Goal: Task Accomplishment & Management: Manage account settings

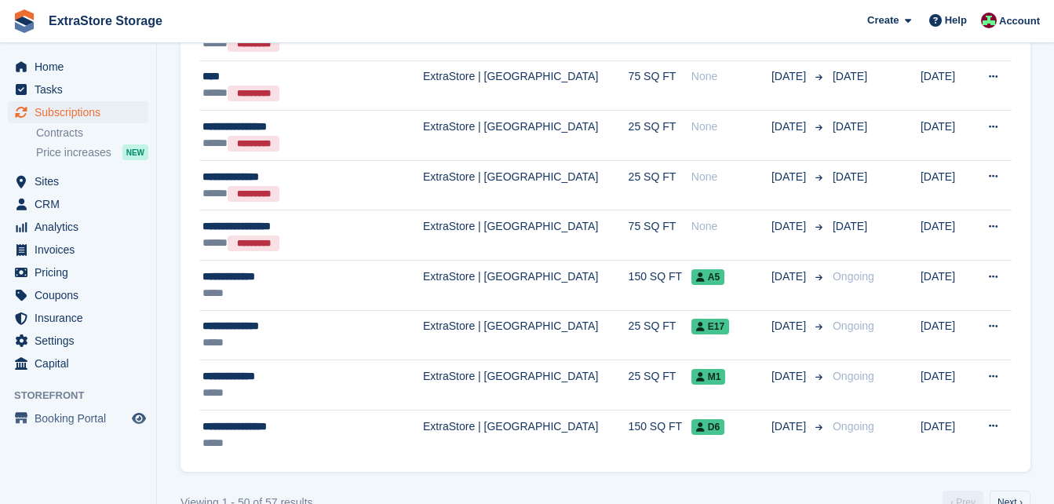
scroll to position [2331, 0]
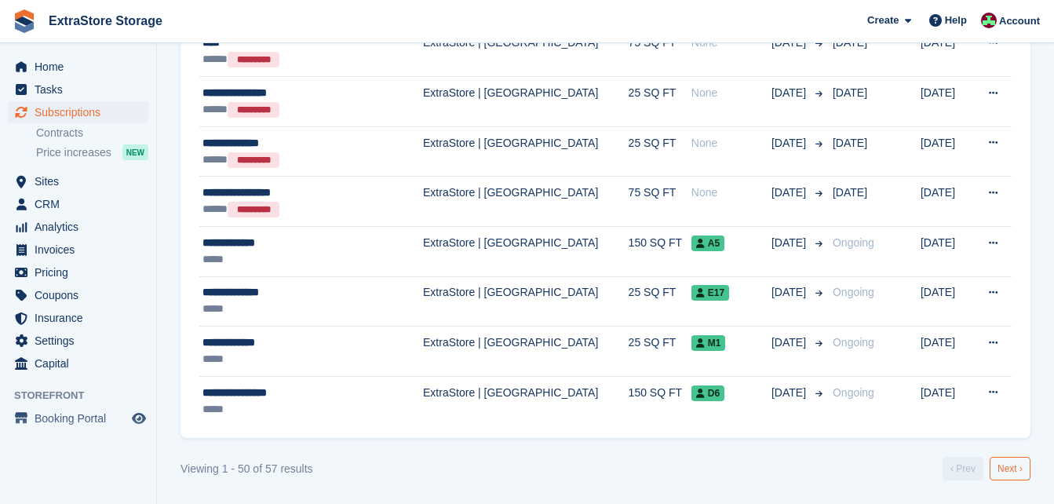
click at [999, 471] on link "Next ›" at bounding box center [1009, 469] width 41 height 24
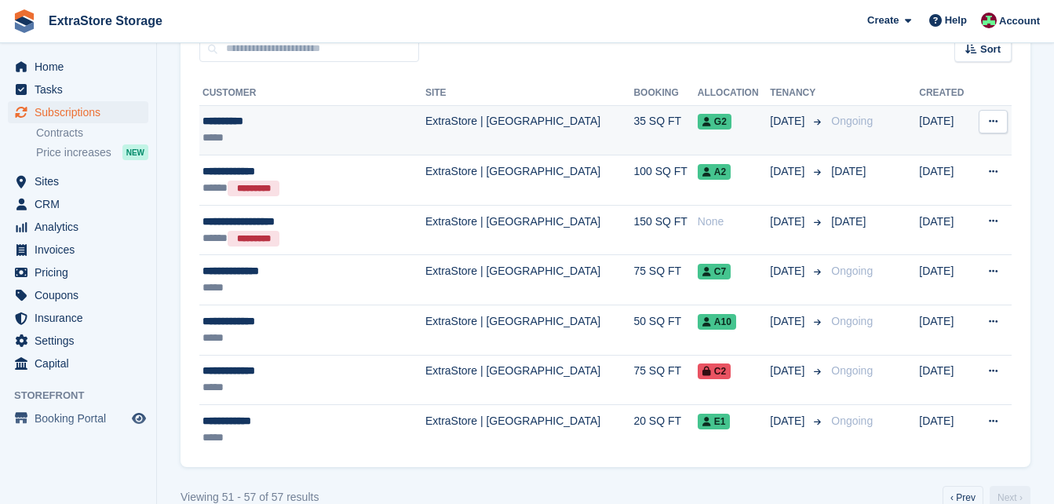
scroll to position [187, 0]
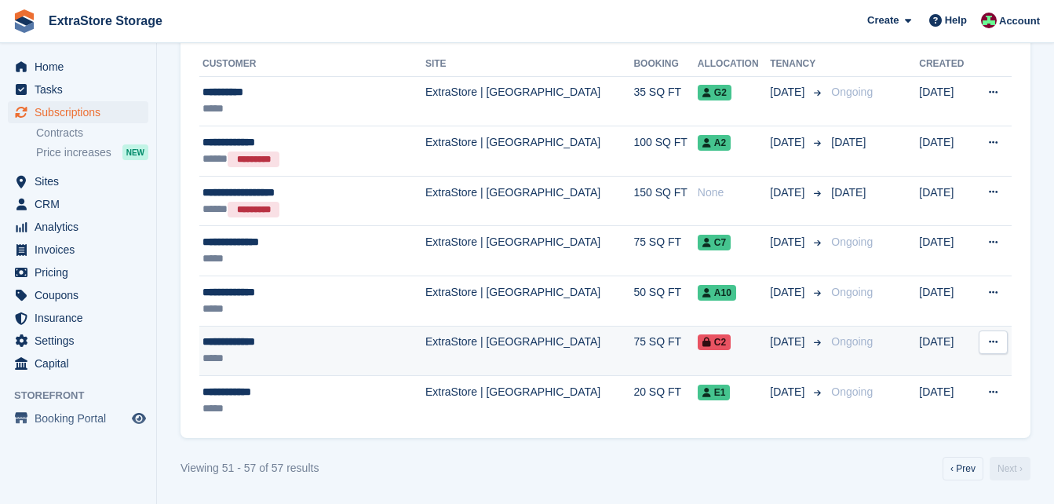
click at [258, 337] on div "**********" at bounding box center [295, 341] width 187 height 16
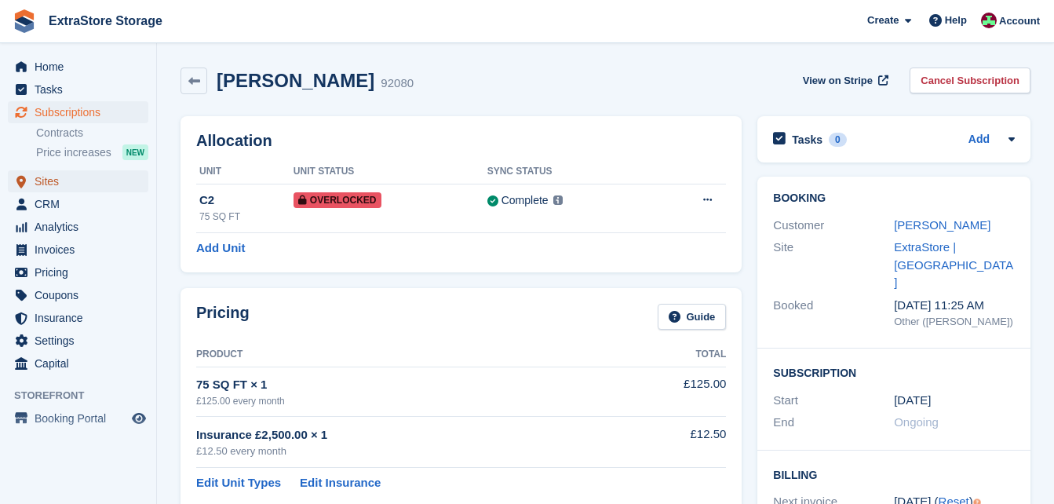
click at [34, 179] on link "Sites" at bounding box center [78, 181] width 140 height 22
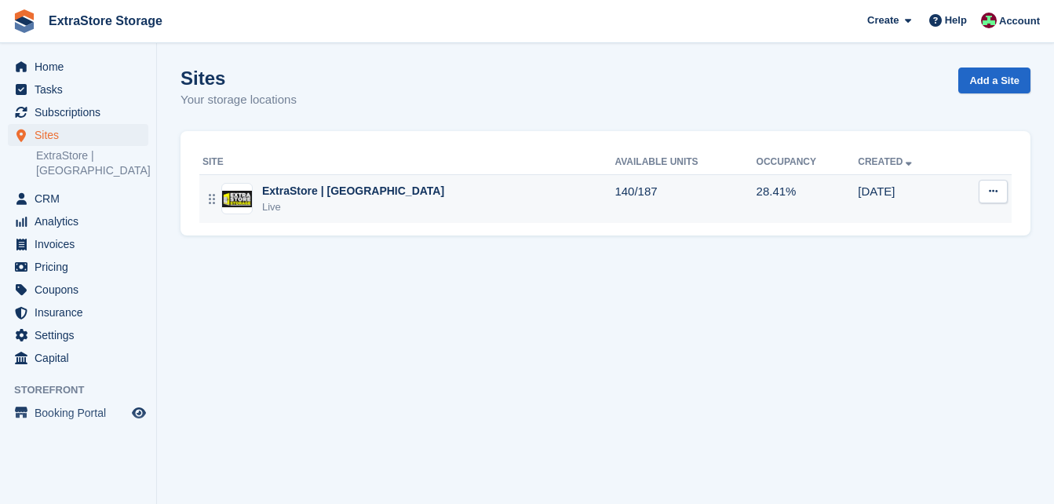
click at [355, 187] on div "ExtraStore | [GEOGRAPHIC_DATA]" at bounding box center [353, 191] width 182 height 16
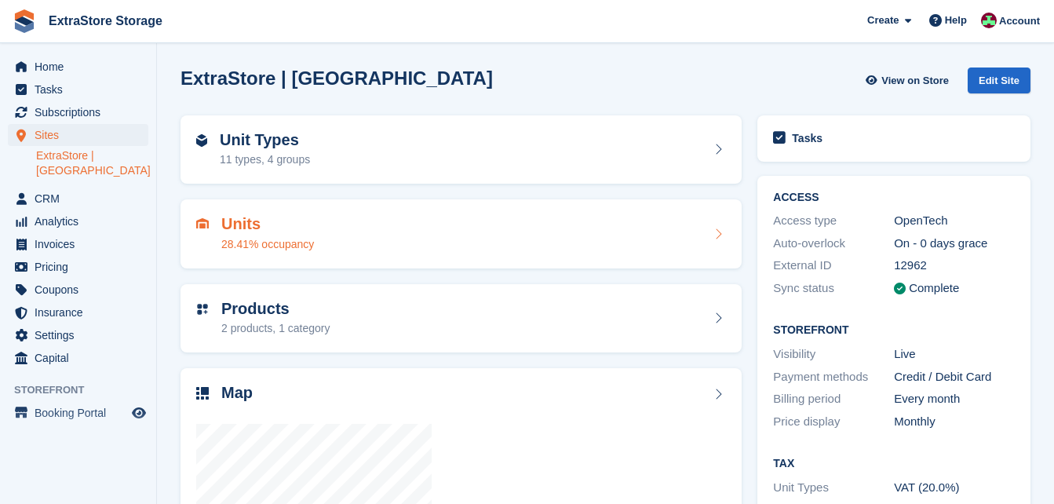
click at [318, 227] on div "Units 28.41% occupancy" at bounding box center [460, 234] width 529 height 38
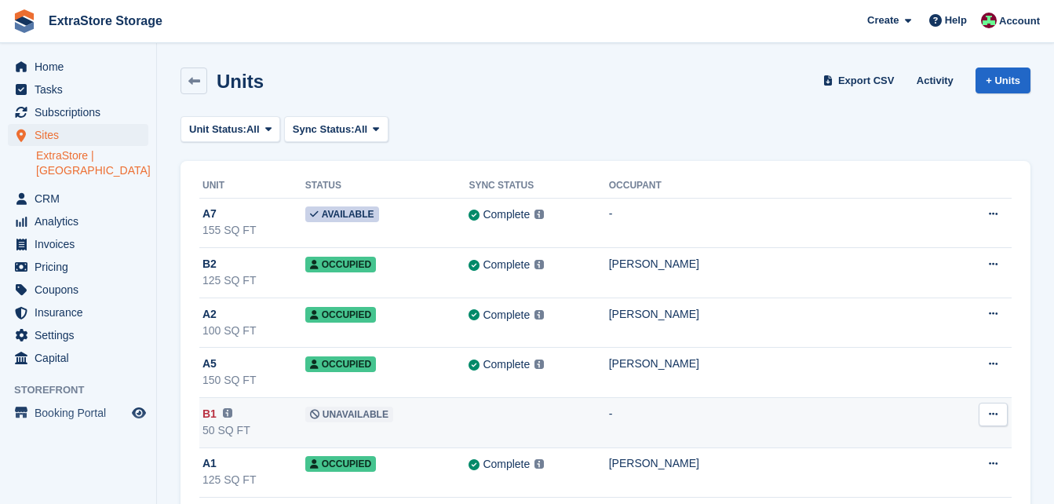
click at [335, 413] on span "Unavailable" at bounding box center [349, 414] width 88 height 16
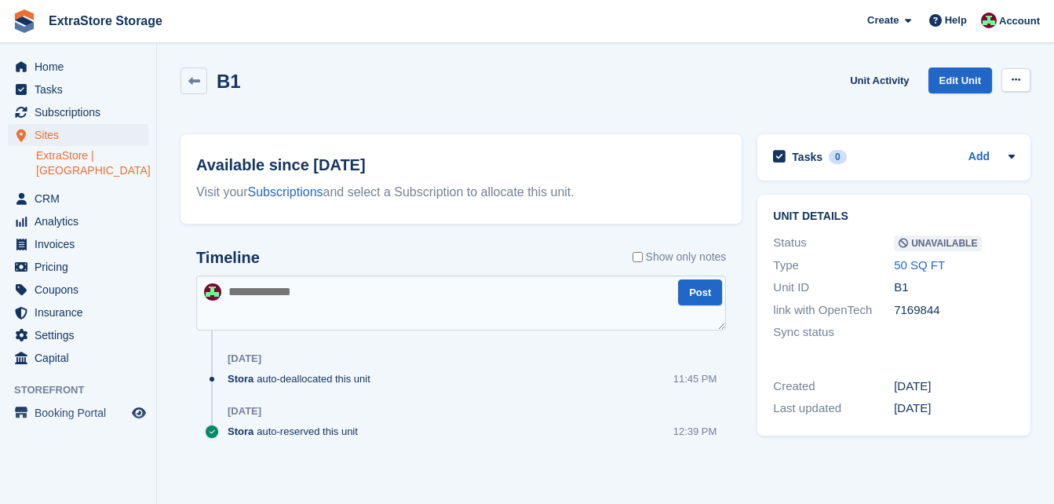
click at [1013, 81] on icon at bounding box center [1015, 80] width 9 height 10
click at [941, 112] on p "Make Available" at bounding box center [954, 110] width 136 height 20
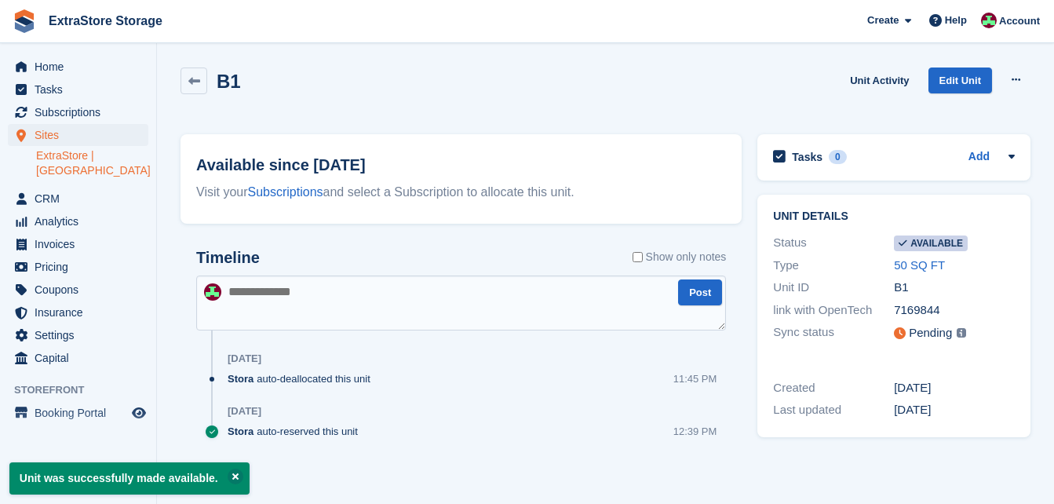
click at [234, 286] on textarea at bounding box center [460, 302] width 529 height 55
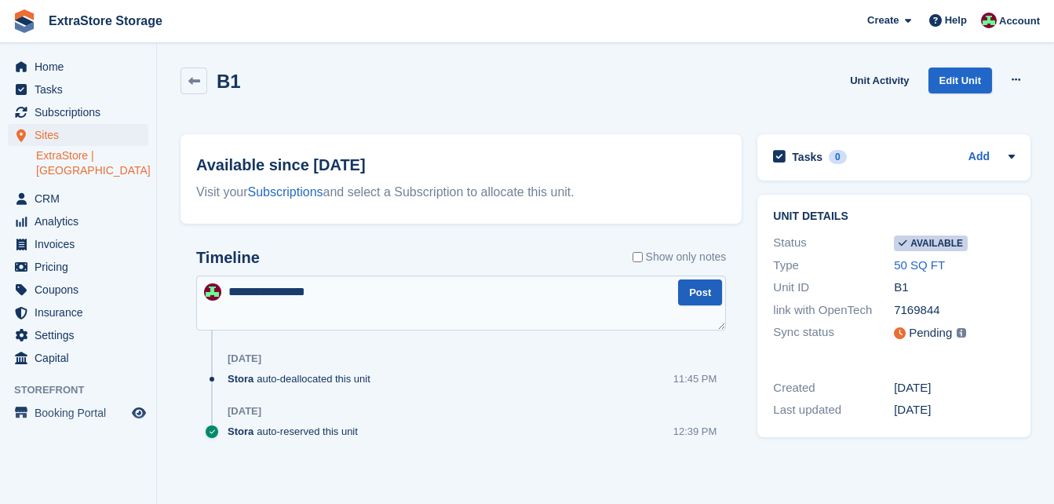
type textarea "**********"
click at [703, 295] on button "Post" at bounding box center [700, 292] width 44 height 26
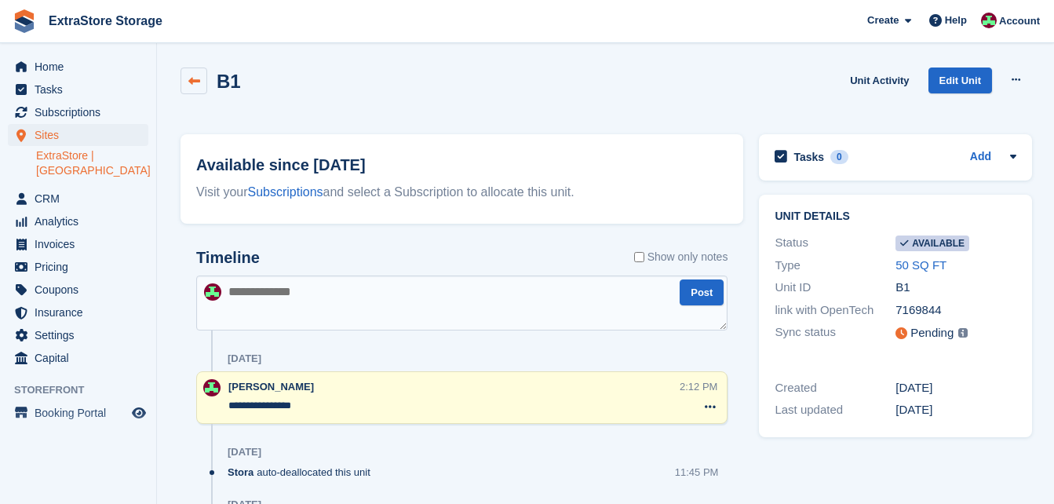
click at [195, 84] on icon at bounding box center [194, 81] width 12 height 12
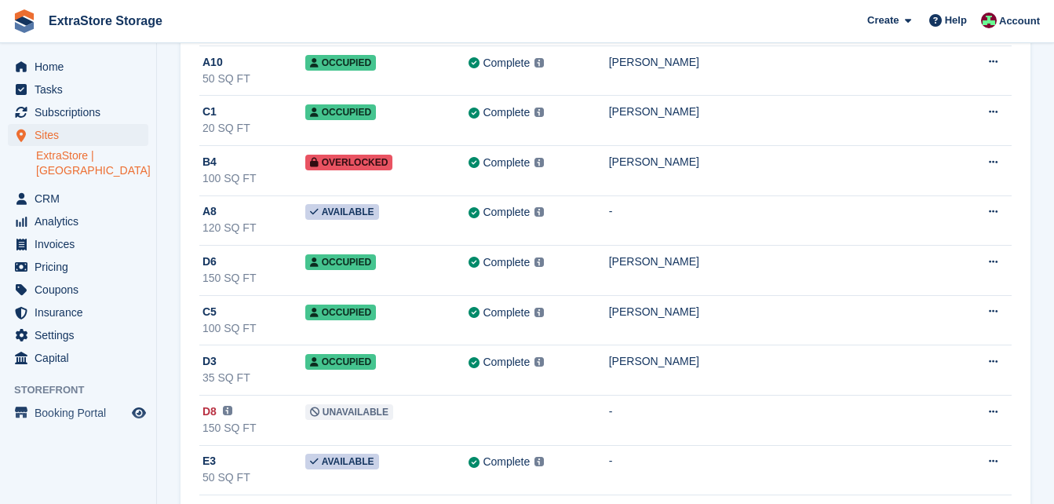
scroll to position [784, 0]
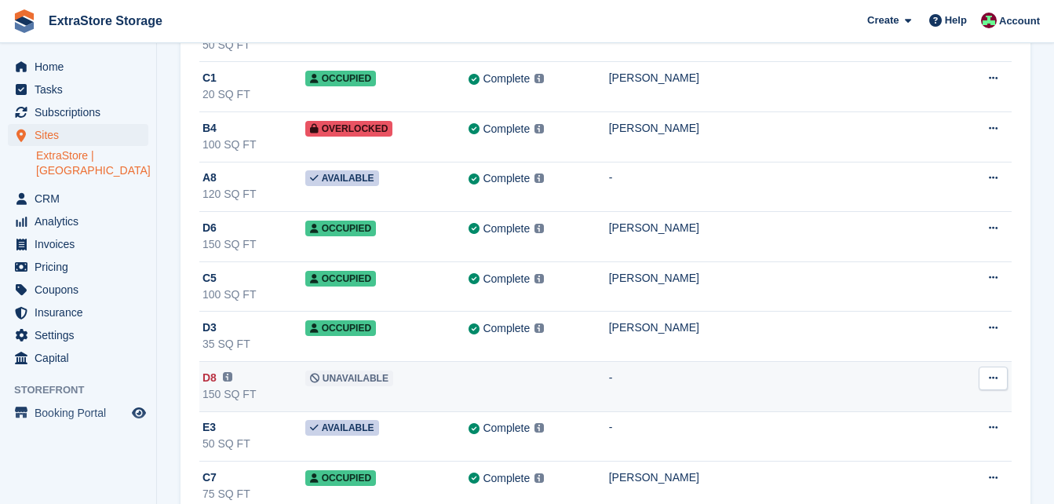
click at [340, 375] on span "Unavailable" at bounding box center [349, 378] width 88 height 16
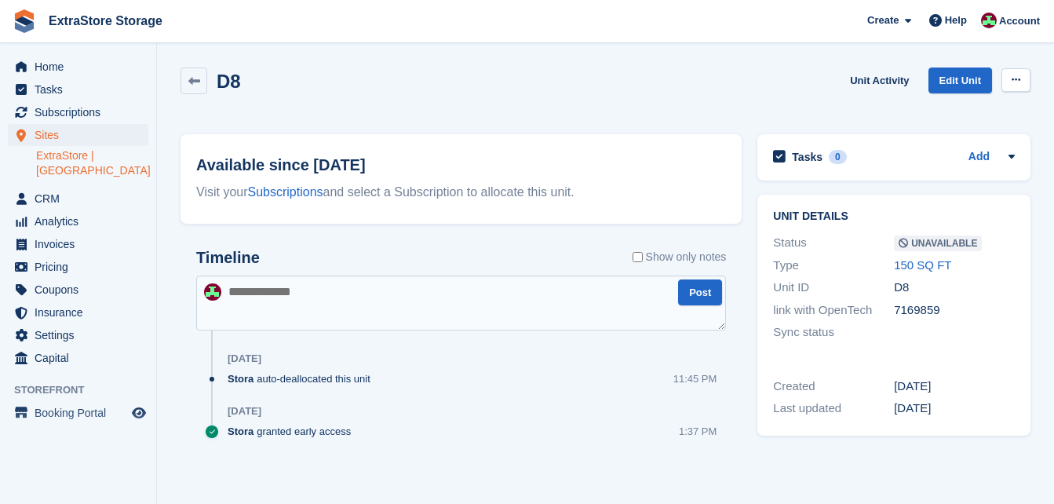
click at [1017, 75] on icon at bounding box center [1015, 80] width 9 height 10
click at [942, 108] on p "Make Available" at bounding box center [954, 110] width 136 height 20
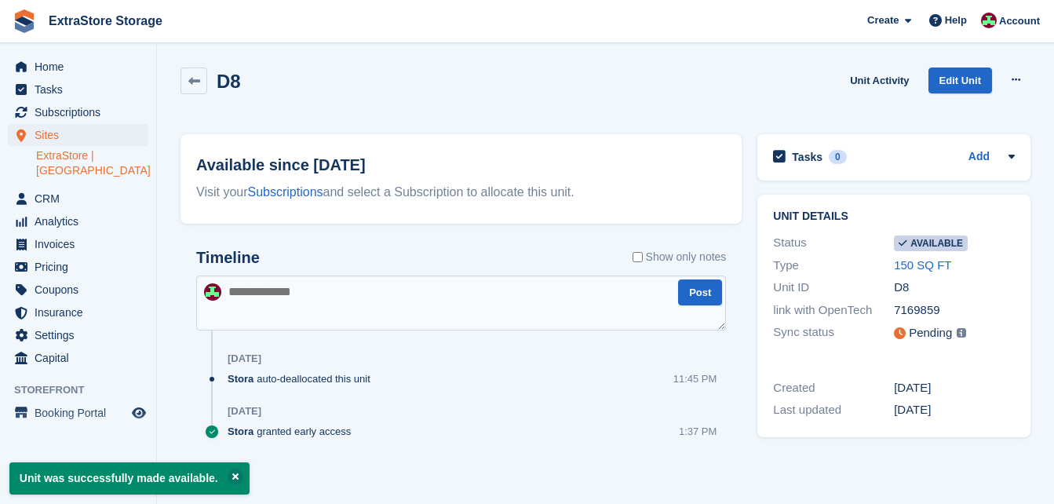
click at [336, 311] on textarea at bounding box center [460, 302] width 529 height 55
type textarea "**********"
click at [686, 291] on button "Post" at bounding box center [700, 292] width 44 height 26
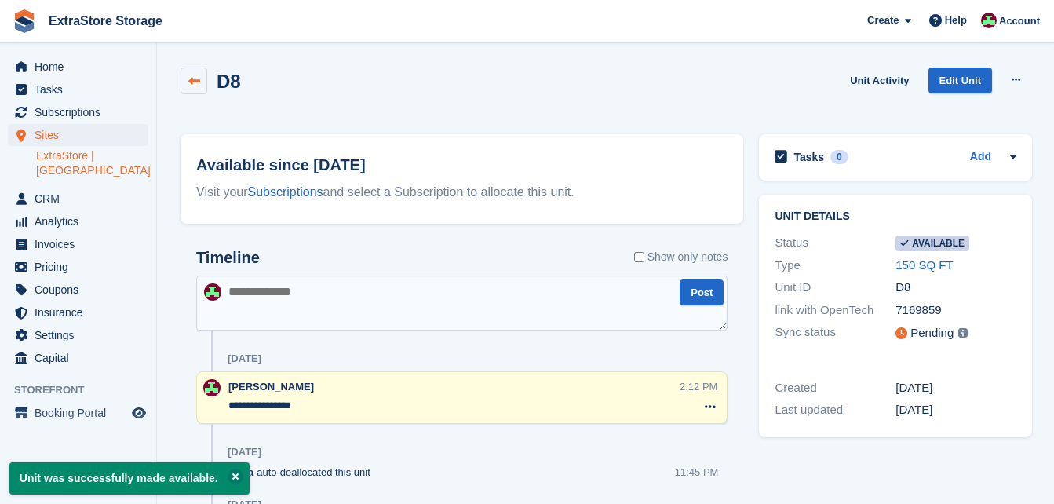
click at [197, 83] on icon at bounding box center [194, 81] width 12 height 12
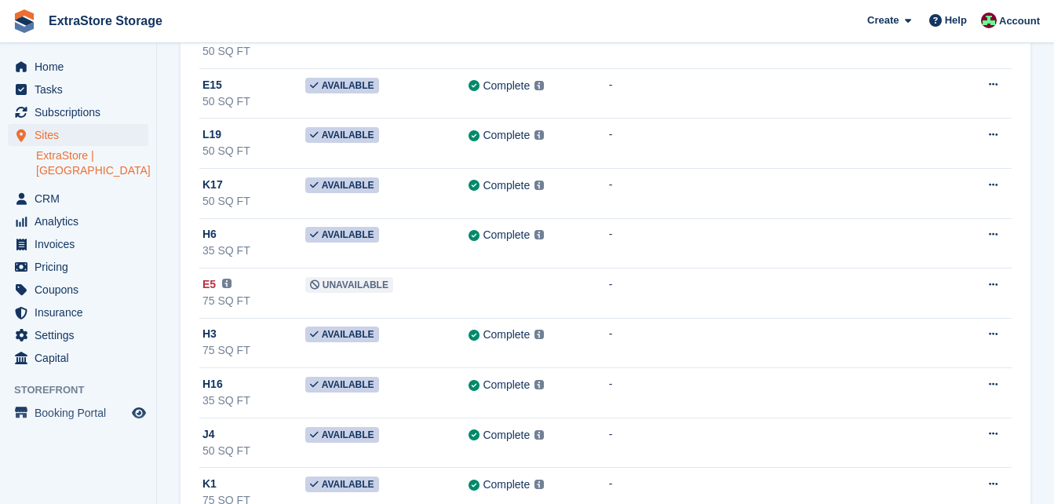
scroll to position [4707, 0]
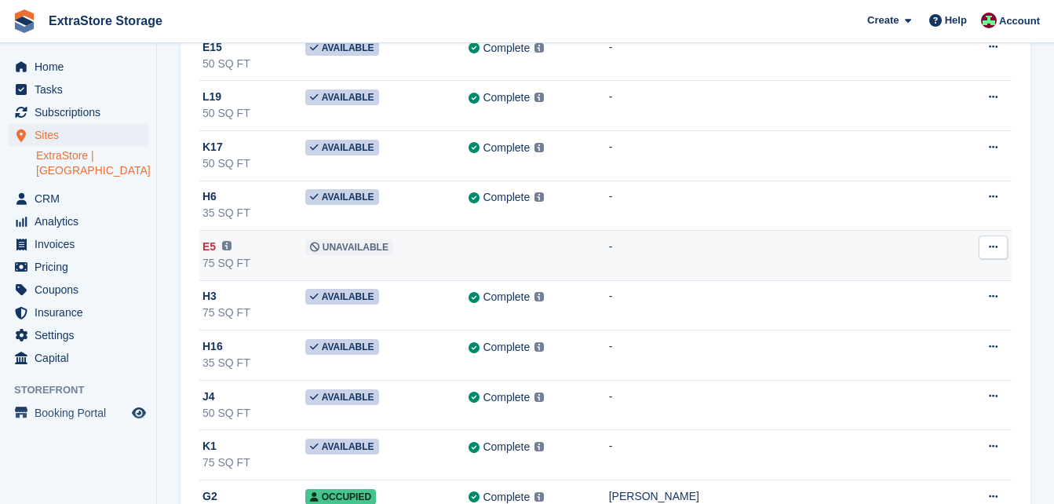
click at [359, 249] on span "Unavailable" at bounding box center [349, 247] width 88 height 16
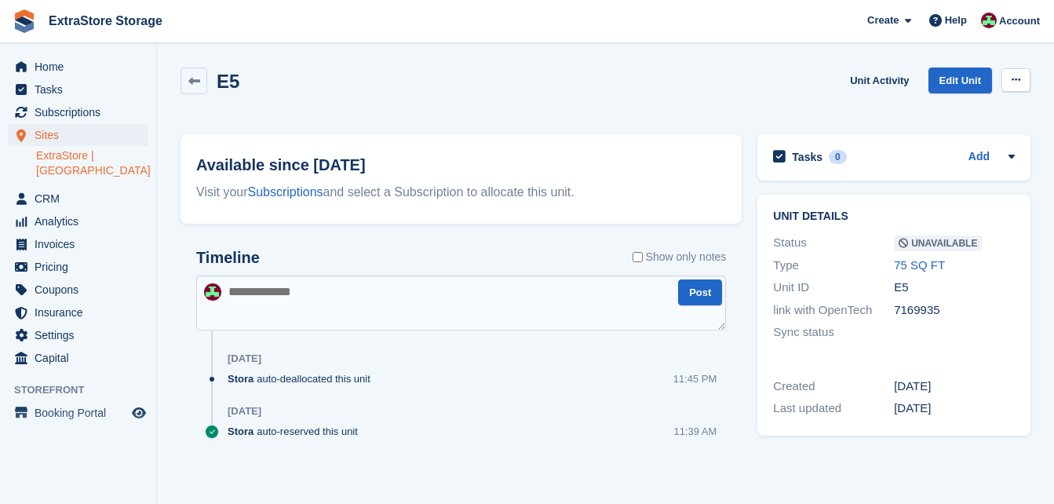
click at [1013, 77] on icon at bounding box center [1015, 80] width 9 height 10
click at [931, 111] on p "Make Available" at bounding box center [954, 110] width 136 height 20
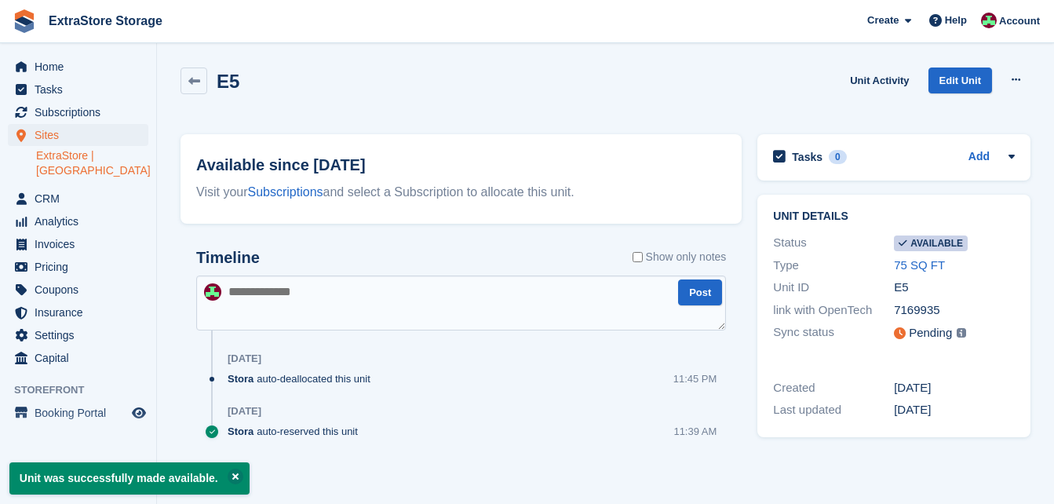
click at [267, 300] on textarea at bounding box center [460, 302] width 529 height 55
type textarea "**********"
click at [693, 292] on button "Post" at bounding box center [700, 292] width 44 height 26
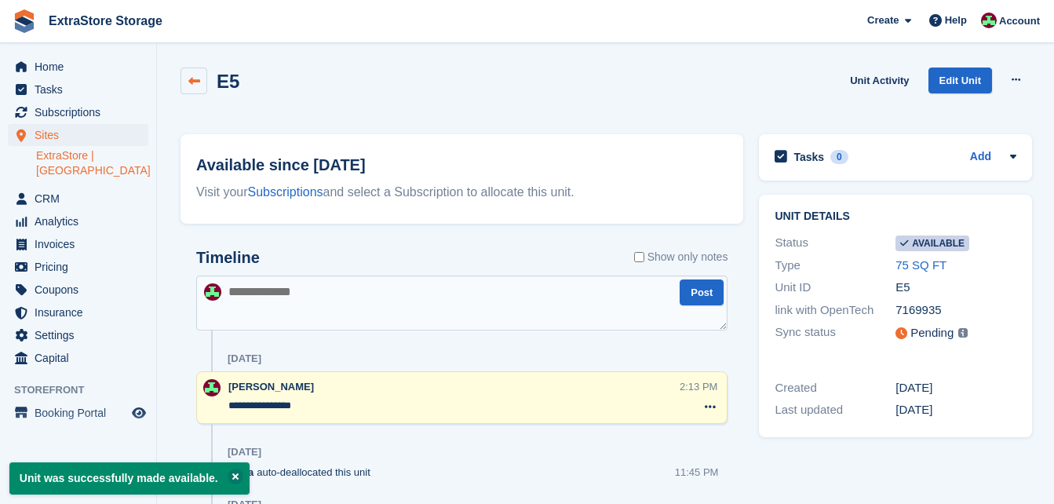
click at [195, 82] on icon at bounding box center [194, 81] width 12 height 12
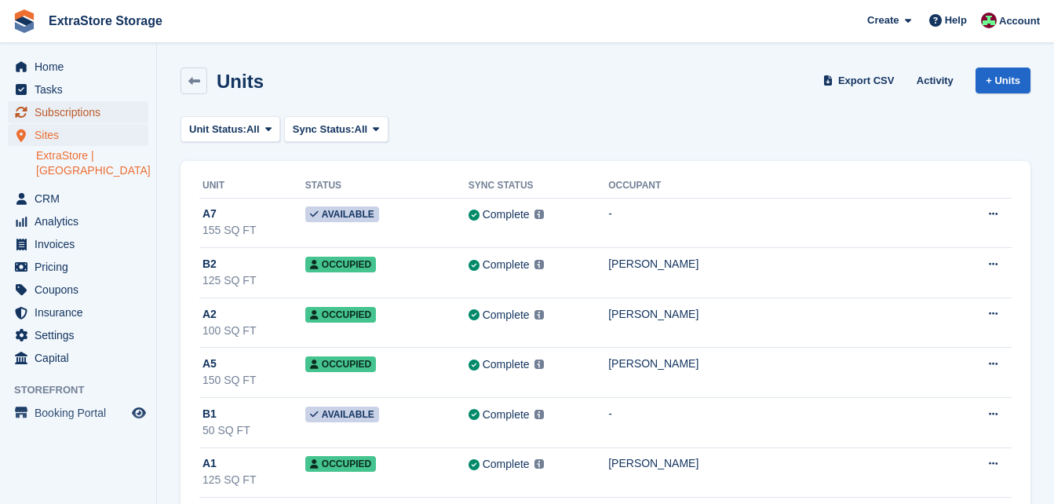
click at [78, 107] on span "Subscriptions" at bounding box center [82, 112] width 94 height 22
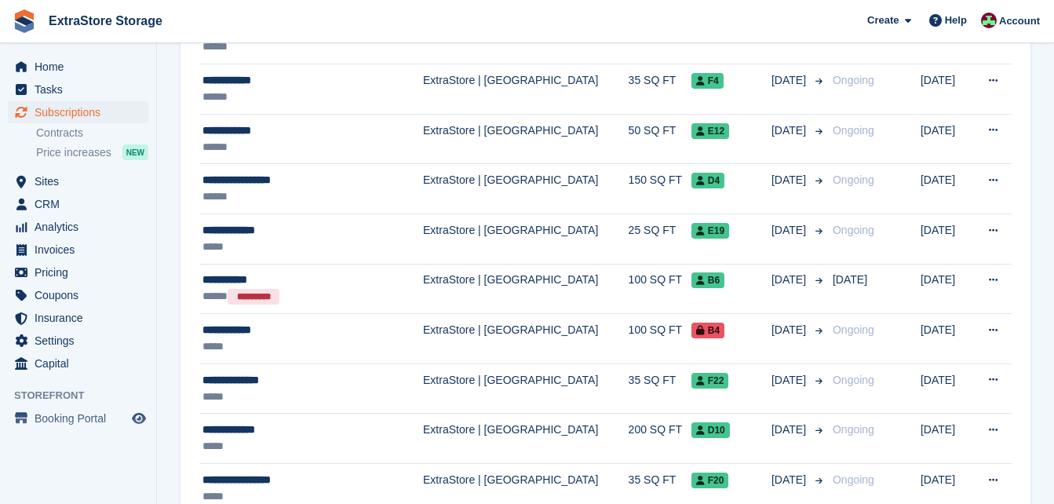
scroll to position [784, 0]
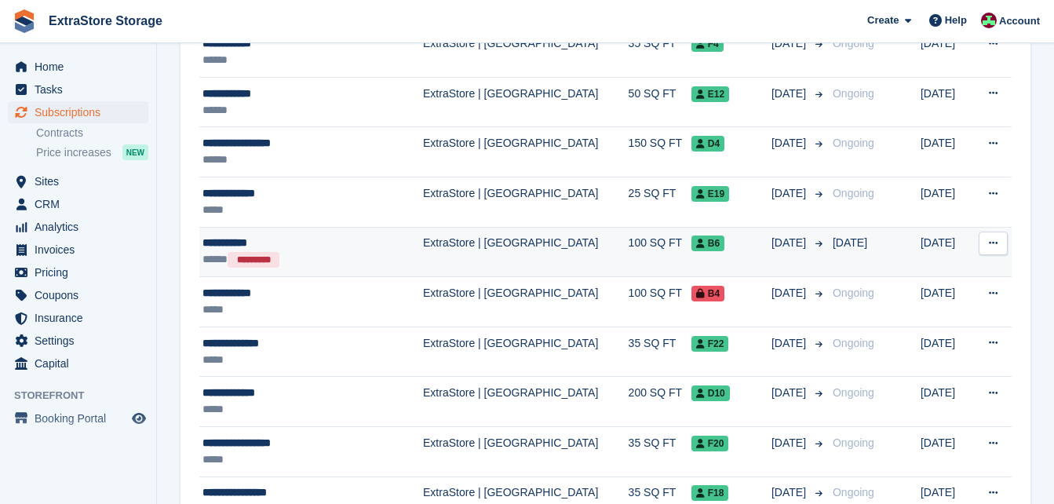
click at [220, 242] on div "**********" at bounding box center [295, 243] width 187 height 16
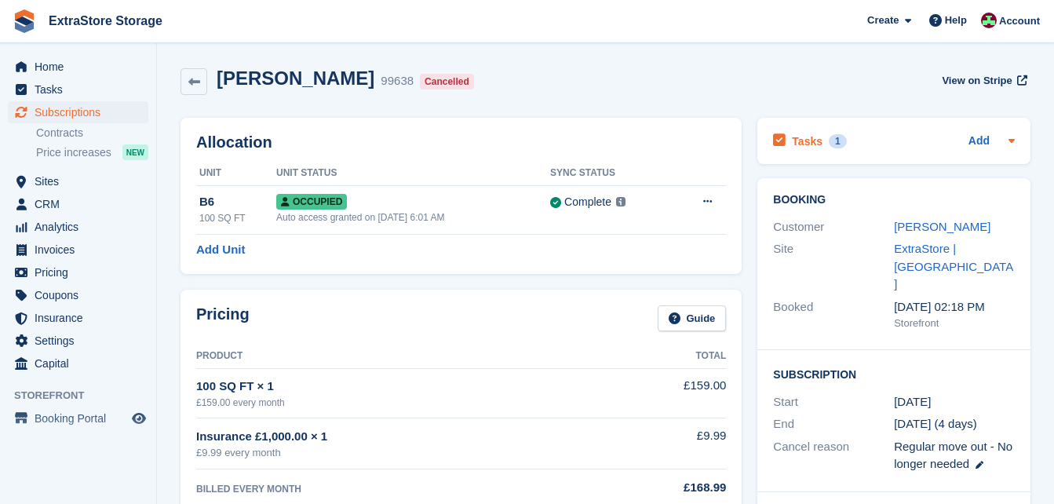
click at [860, 140] on div "Tasks 1 Add" at bounding box center [894, 140] width 242 height 21
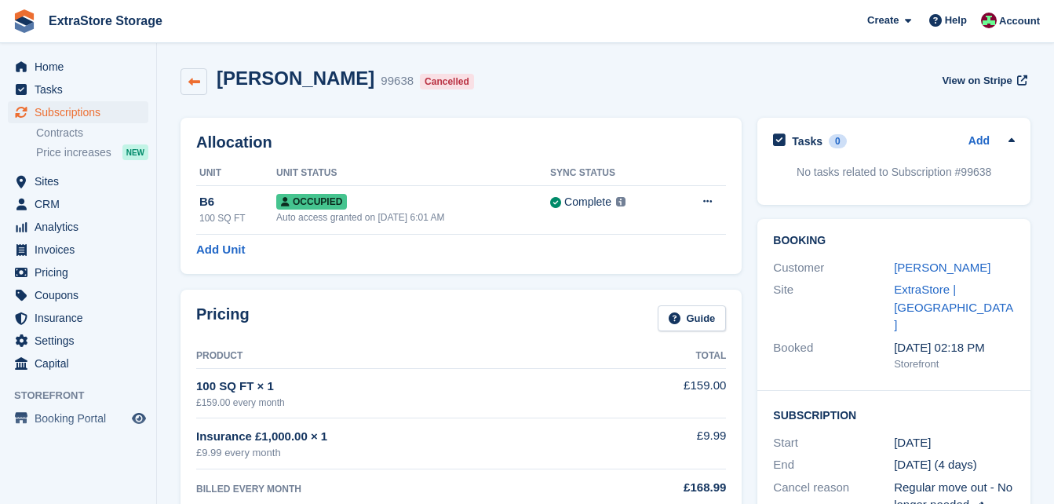
click at [195, 79] on icon at bounding box center [194, 82] width 12 height 12
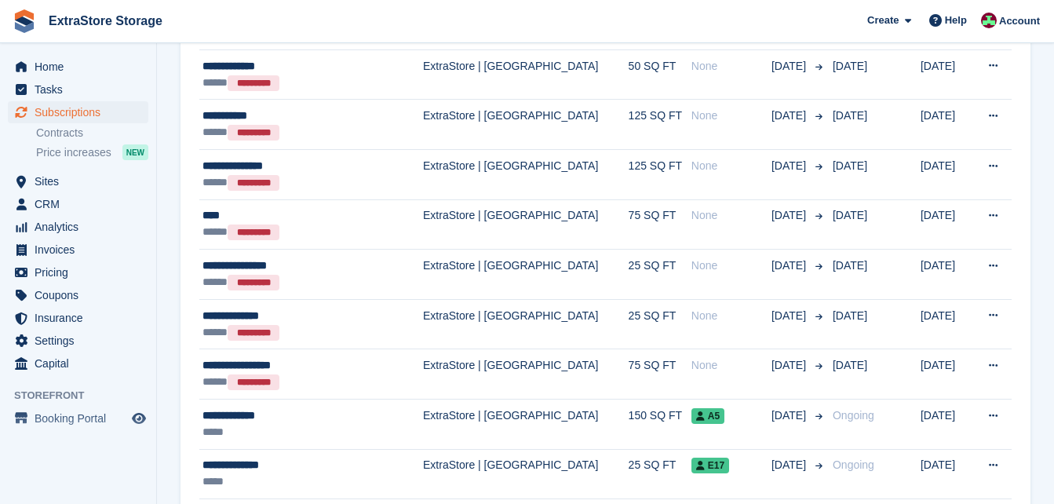
scroll to position [2331, 0]
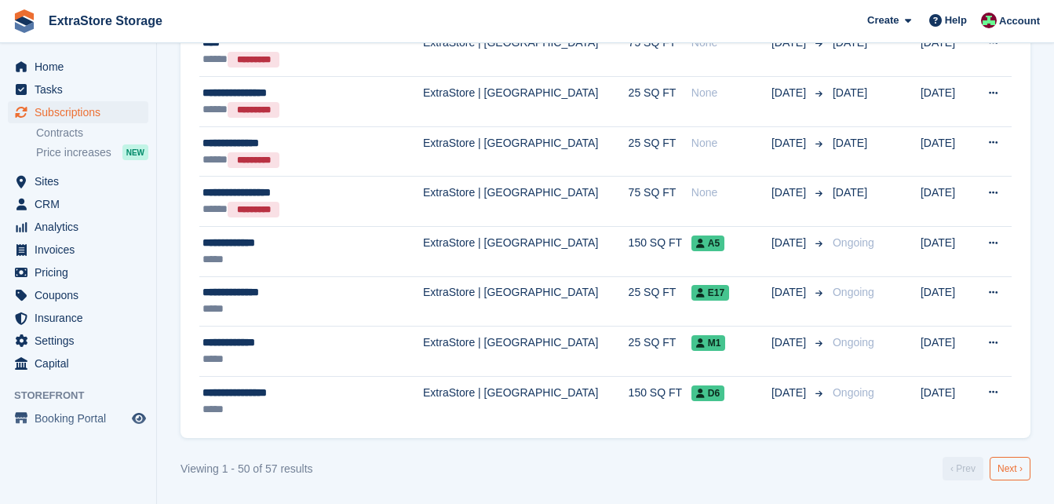
click at [1010, 471] on link "Next ›" at bounding box center [1009, 469] width 41 height 24
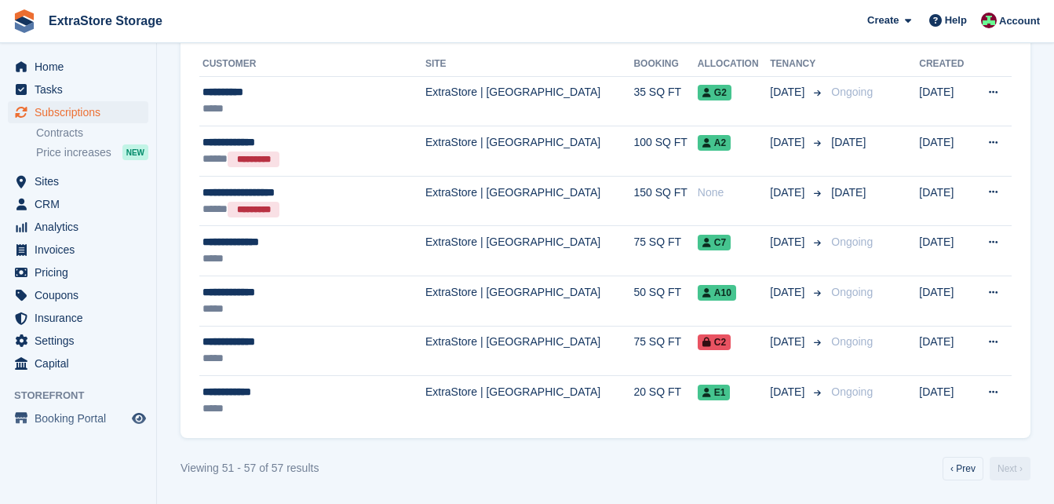
scroll to position [187, 0]
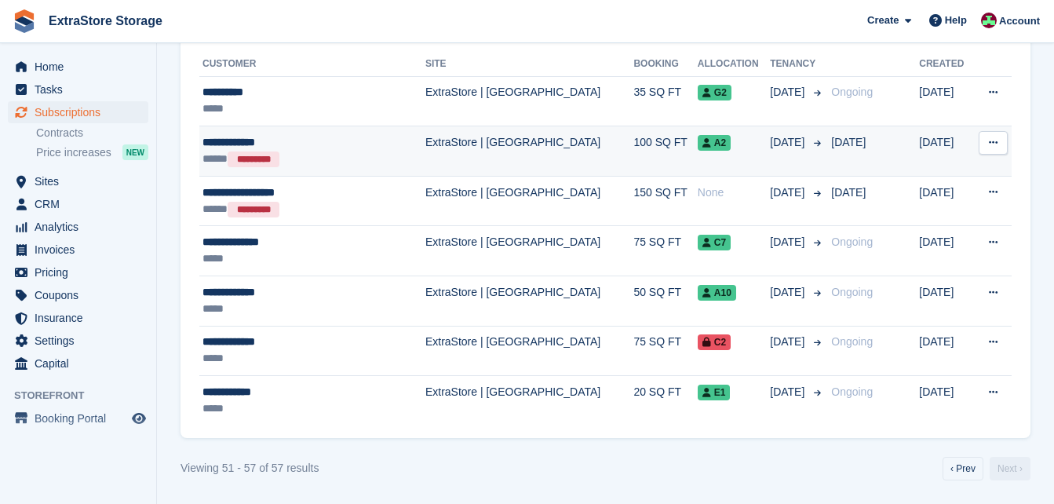
click at [277, 155] on div "*********" at bounding box center [253, 159] width 52 height 16
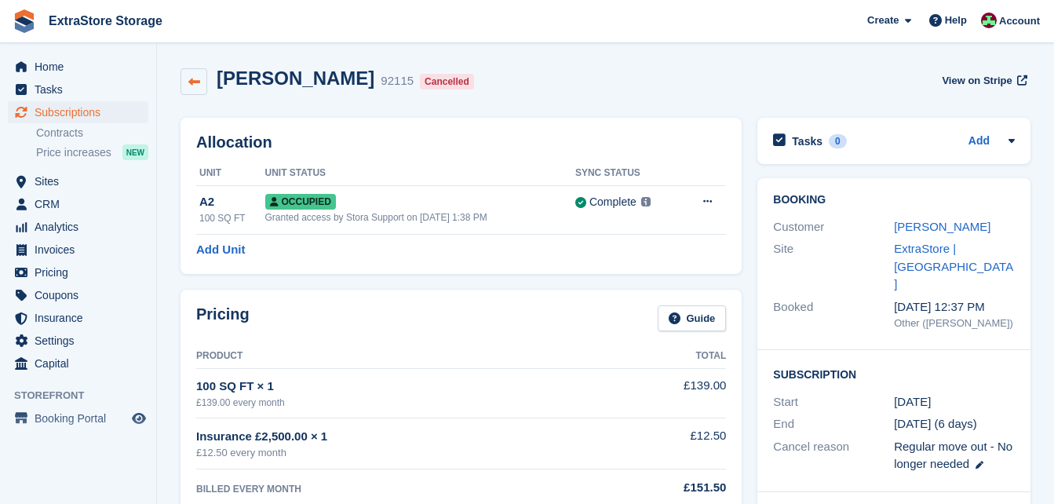
click at [186, 77] on link at bounding box center [193, 81] width 27 height 27
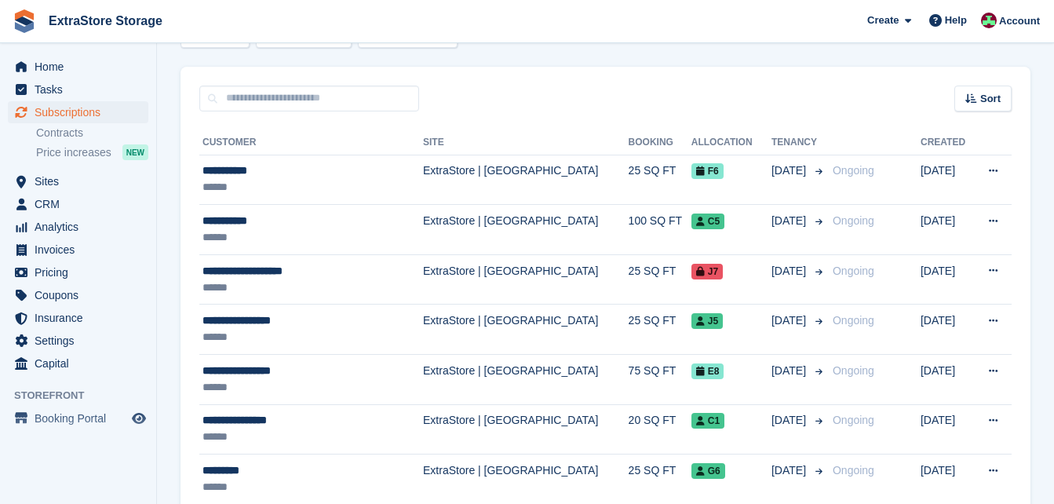
scroll to position [157, 0]
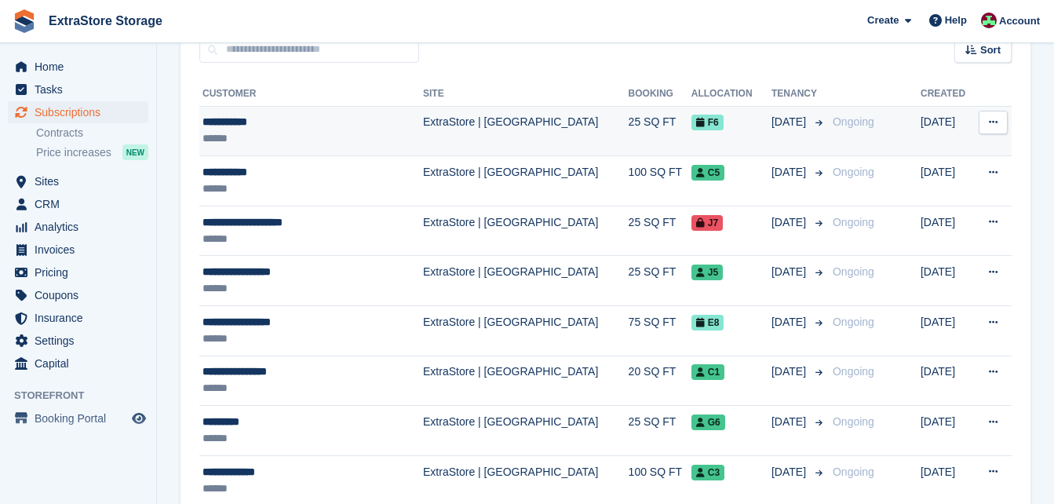
click at [282, 123] on div "**********" at bounding box center [295, 122] width 187 height 16
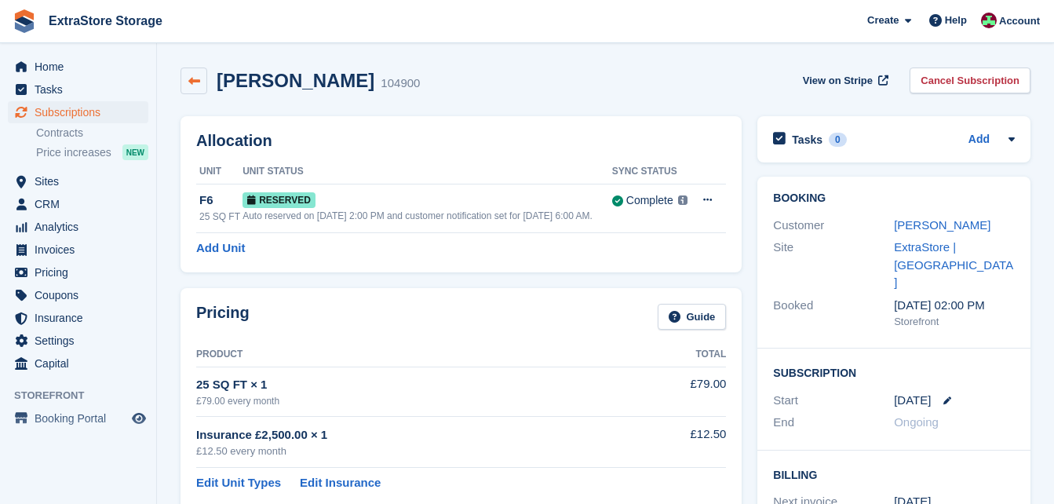
click at [195, 86] on icon at bounding box center [194, 81] width 12 height 12
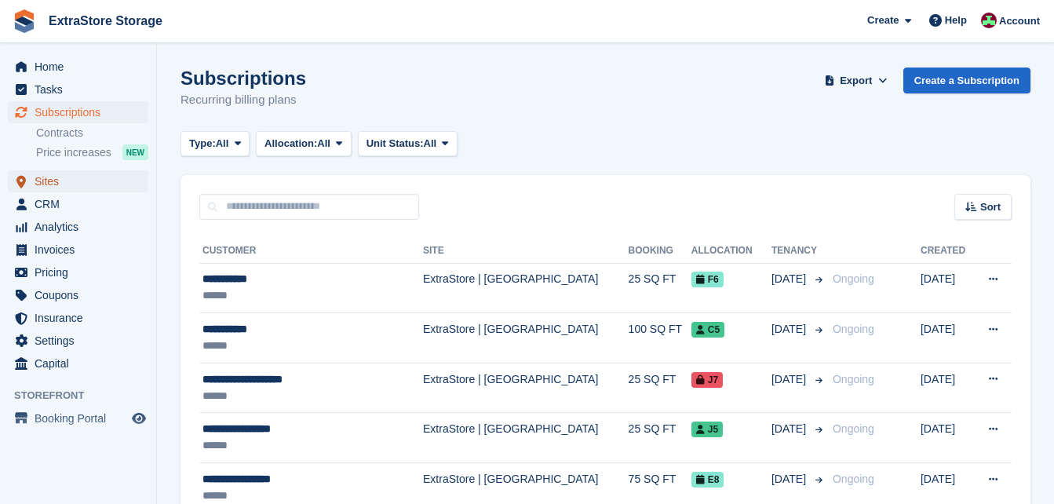
click at [60, 184] on span "Sites" at bounding box center [82, 181] width 94 height 22
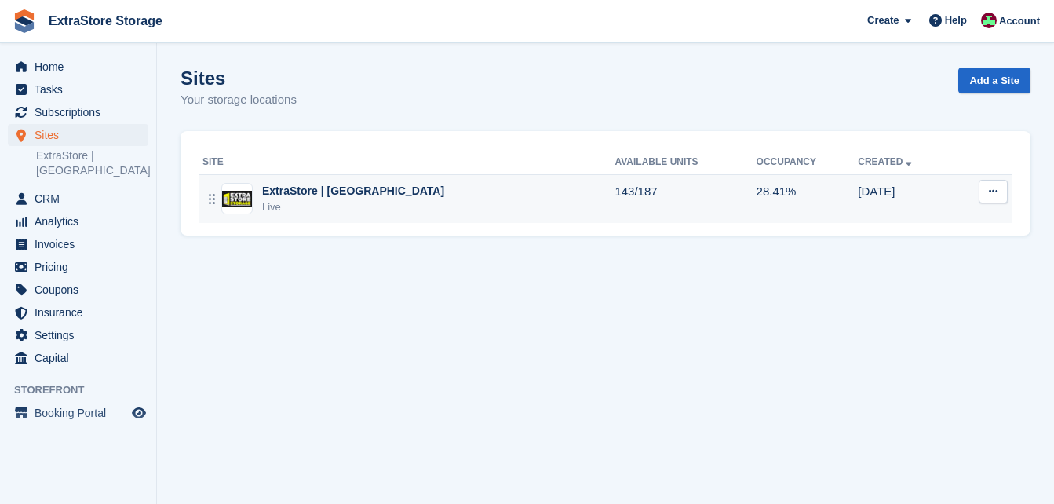
click at [358, 183] on div "ExtraStore | [GEOGRAPHIC_DATA] Live" at bounding box center [408, 199] width 412 height 32
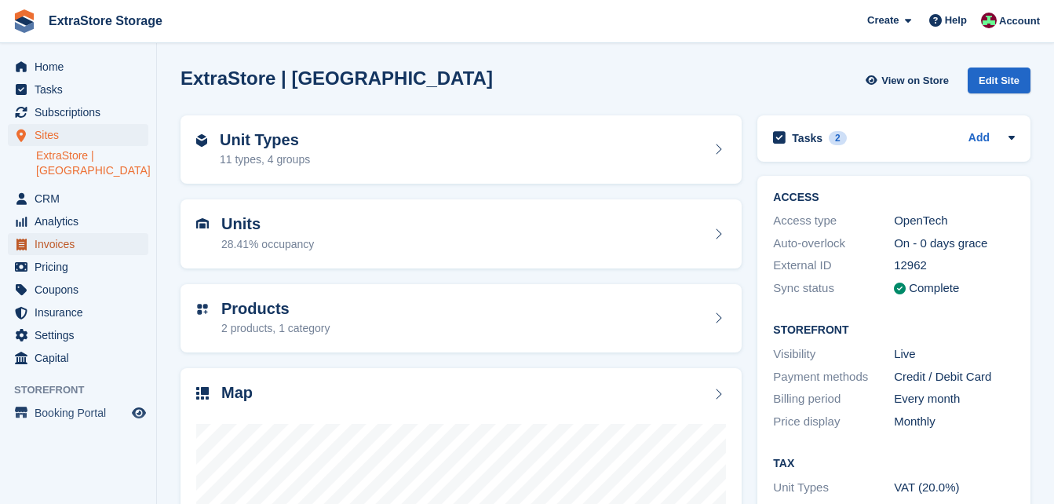
click at [56, 233] on span "Invoices" at bounding box center [82, 244] width 94 height 22
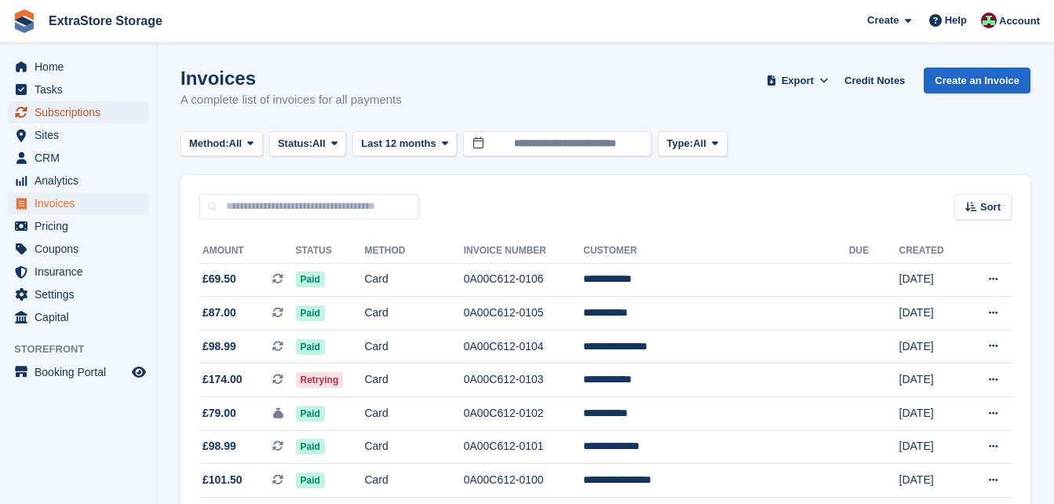
click at [75, 112] on span "Subscriptions" at bounding box center [82, 112] width 94 height 22
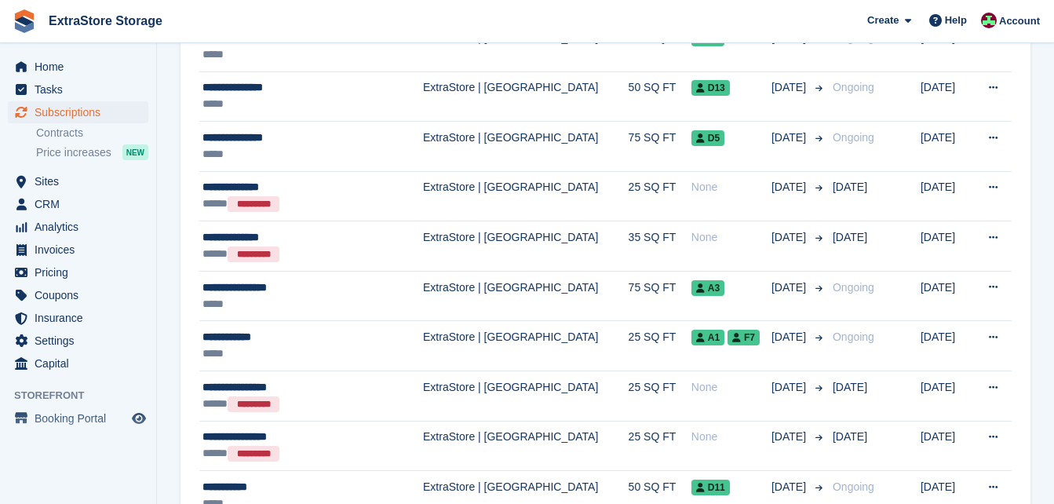
scroll to position [1726, 0]
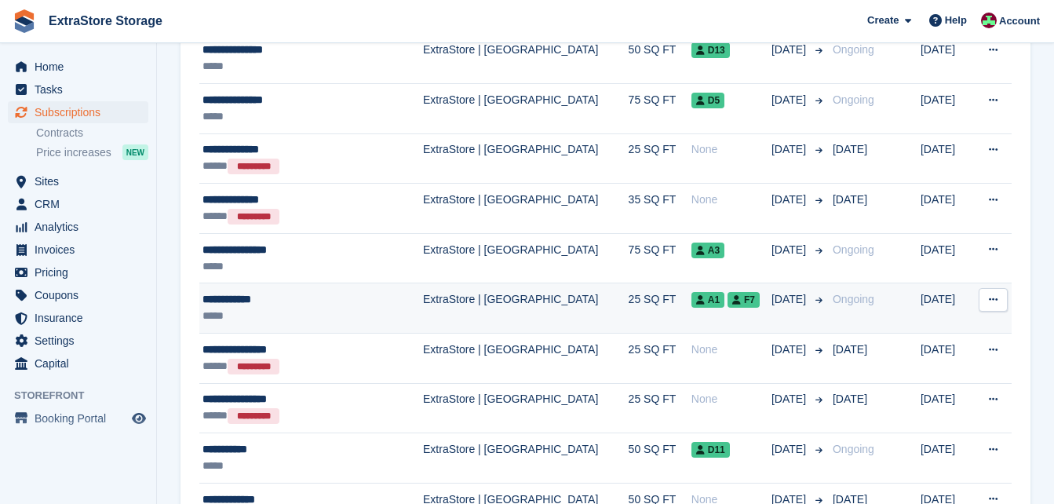
click at [323, 304] on div "**********" at bounding box center [295, 299] width 187 height 16
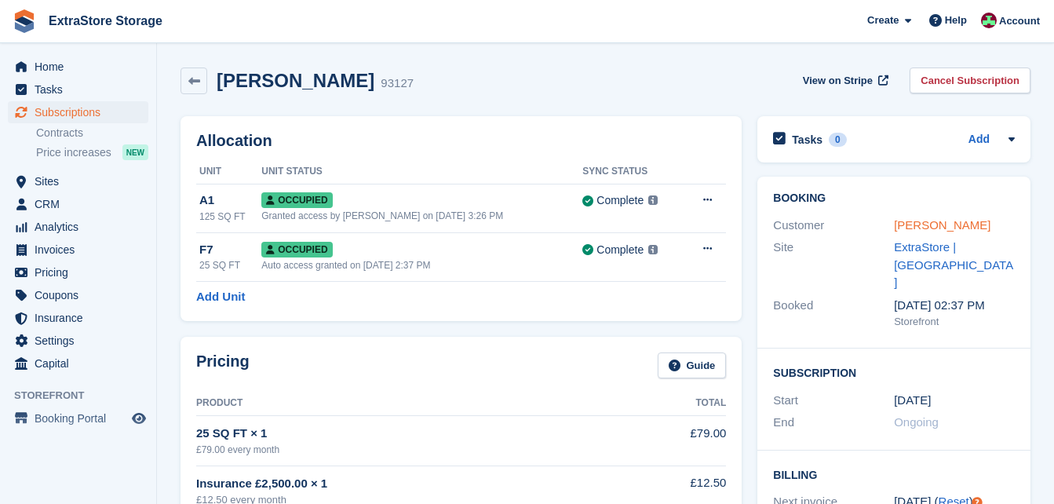
click at [930, 219] on link "[PERSON_NAME]" at bounding box center [941, 224] width 96 height 13
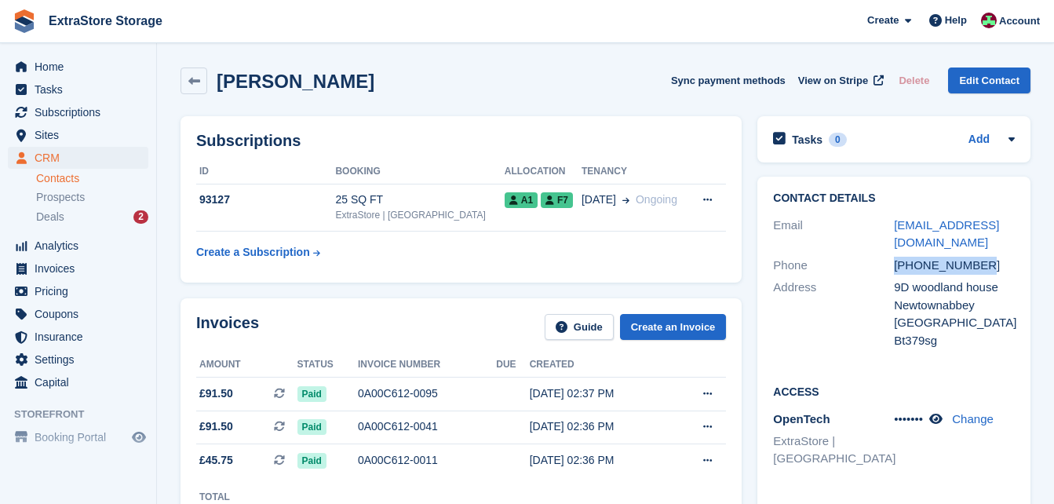
drag, startPoint x: 983, startPoint y: 247, endPoint x: 890, endPoint y: 249, distance: 92.6
click at [890, 254] on div "Phone [PHONE_NUMBER]" at bounding box center [894, 265] width 242 height 23
drag, startPoint x: 890, startPoint y: 249, endPoint x: 904, endPoint y: 246, distance: 13.5
copy div "+447425199770"
click at [86, 220] on div "Deals 2" at bounding box center [92, 216] width 112 height 15
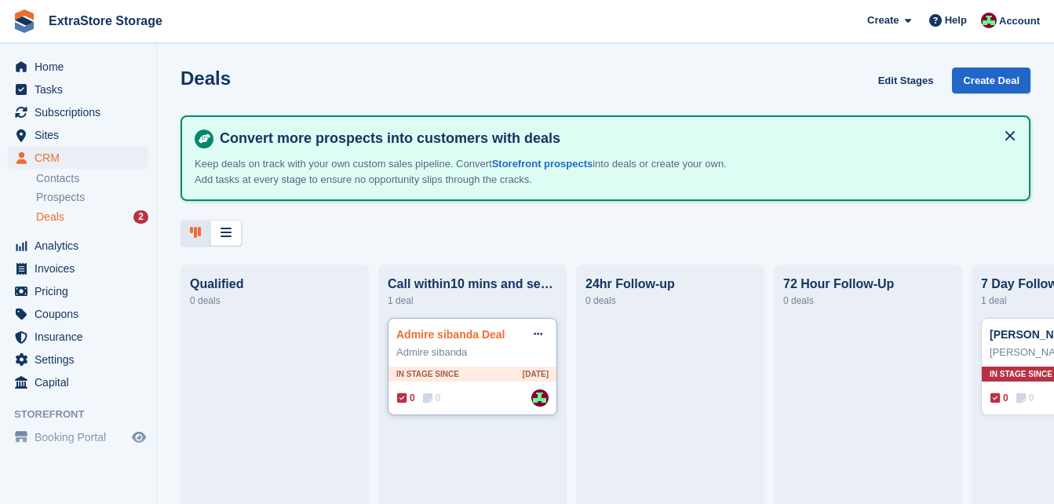
click at [438, 337] on link "Admire sibanda Deal" at bounding box center [450, 334] width 109 height 13
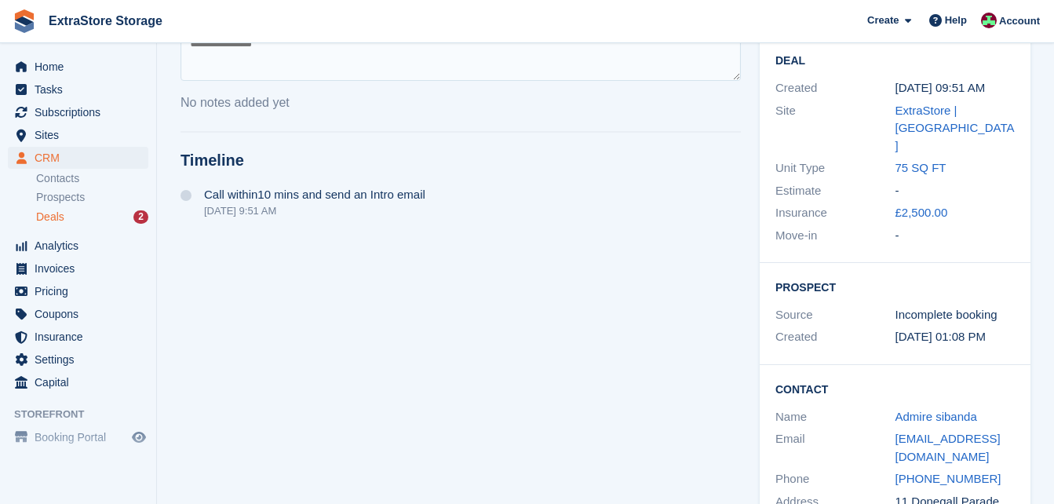
scroll to position [314, 0]
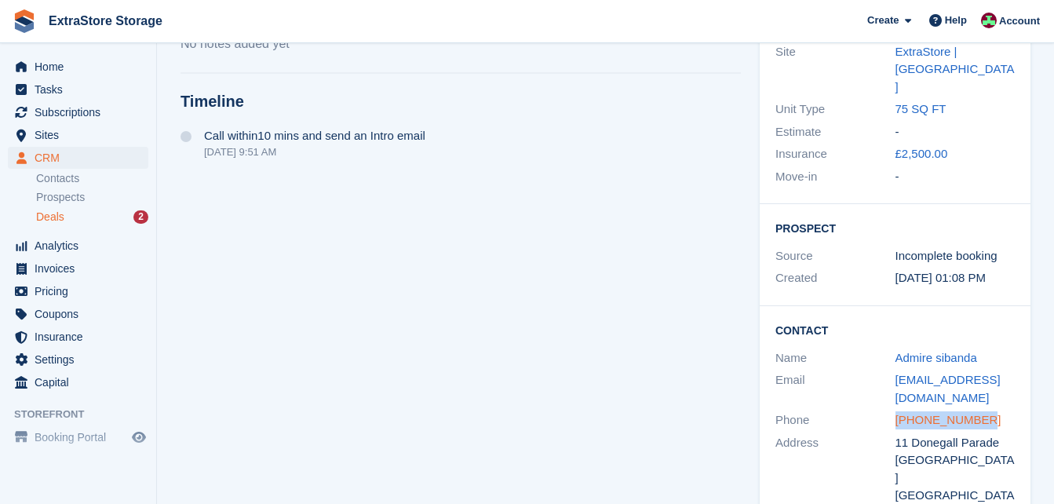
drag, startPoint x: 991, startPoint y: 380, endPoint x: 896, endPoint y: 384, distance: 95.0
click at [896, 411] on div "+447463141404" at bounding box center [955, 420] width 120 height 18
copy link "+447463141404"
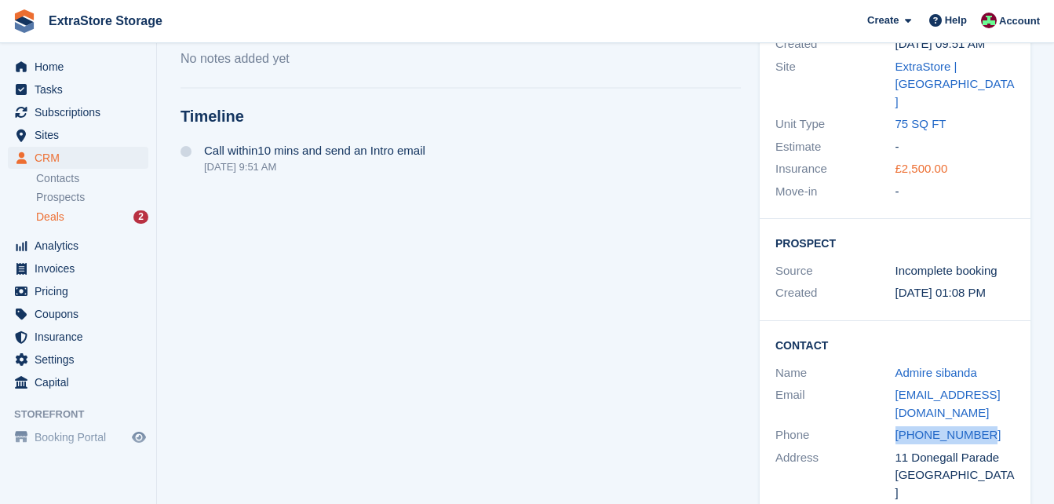
scroll to position [322, 0]
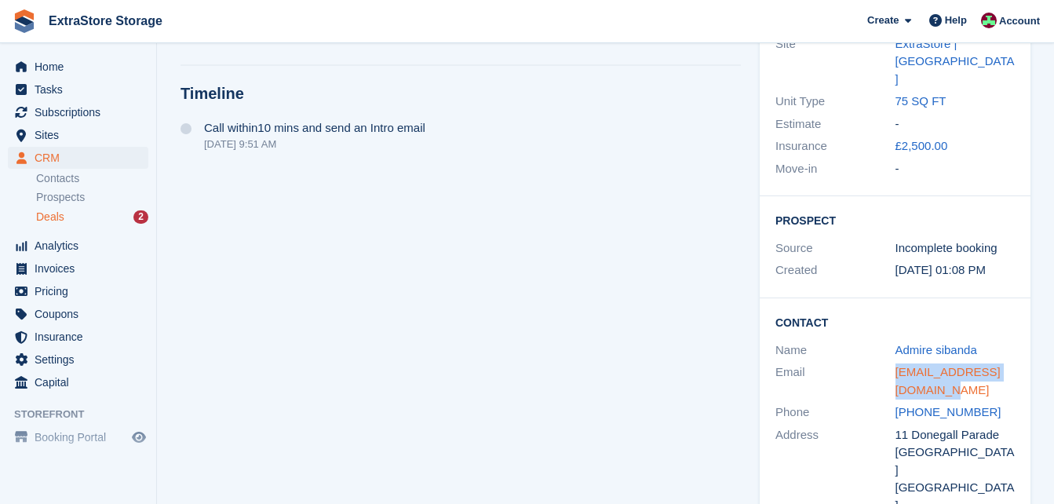
drag, startPoint x: 953, startPoint y: 358, endPoint x: 897, endPoint y: 338, distance: 59.8
click at [897, 363] on div "admire_sibanda@yahoo.com" at bounding box center [955, 380] width 120 height 35
copy link "admire_sibanda@yahoo.com"
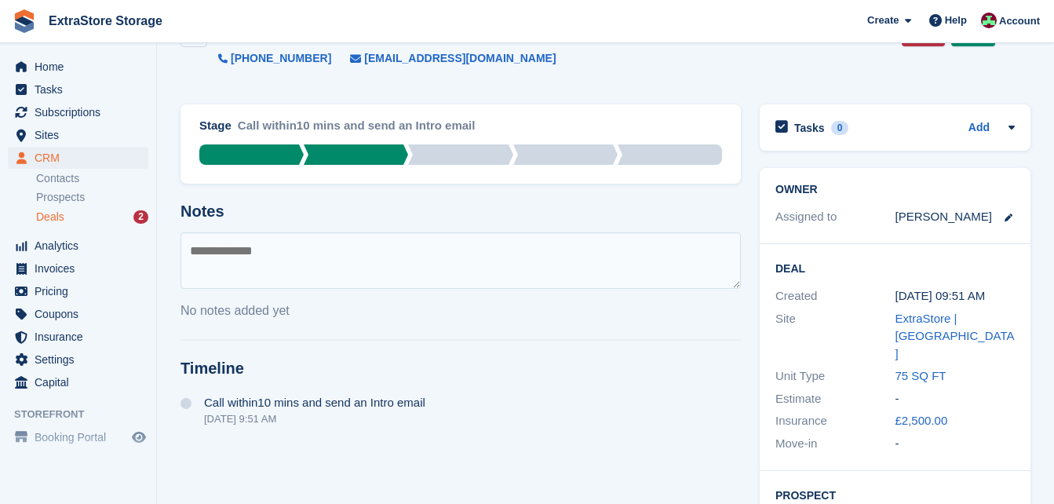
scroll to position [0, 0]
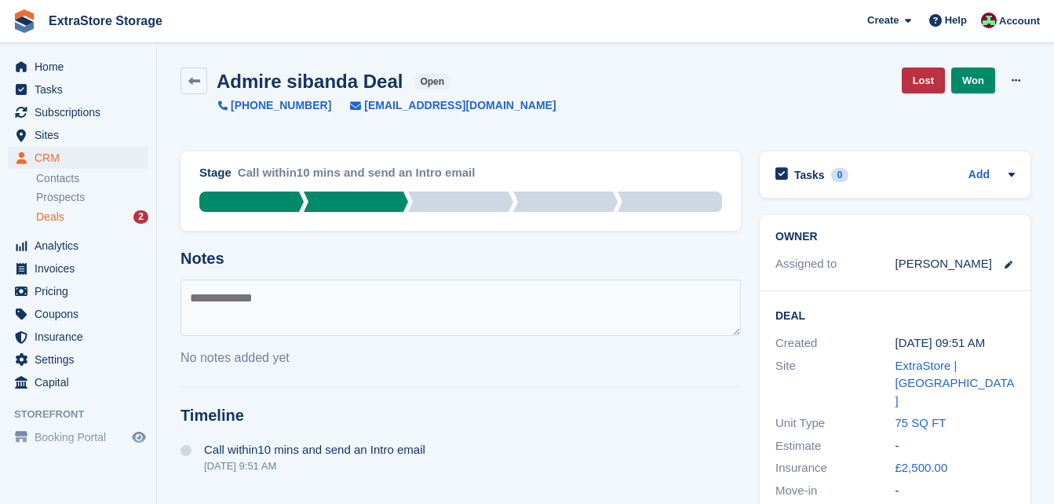
click at [253, 297] on textarea at bounding box center [460, 307] width 560 height 56
type textarea "**********"
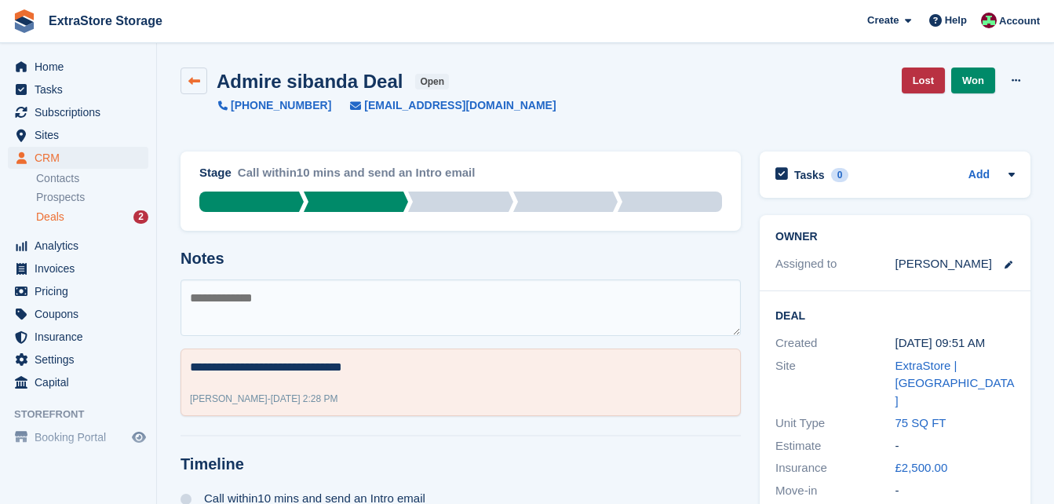
click at [193, 81] on icon at bounding box center [194, 81] width 12 height 12
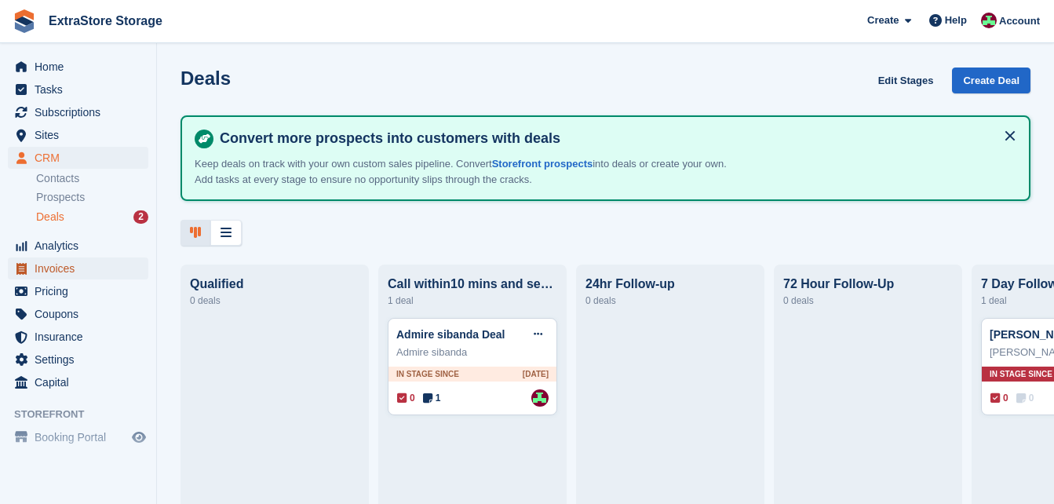
click at [66, 269] on span "Invoices" at bounding box center [82, 268] width 94 height 22
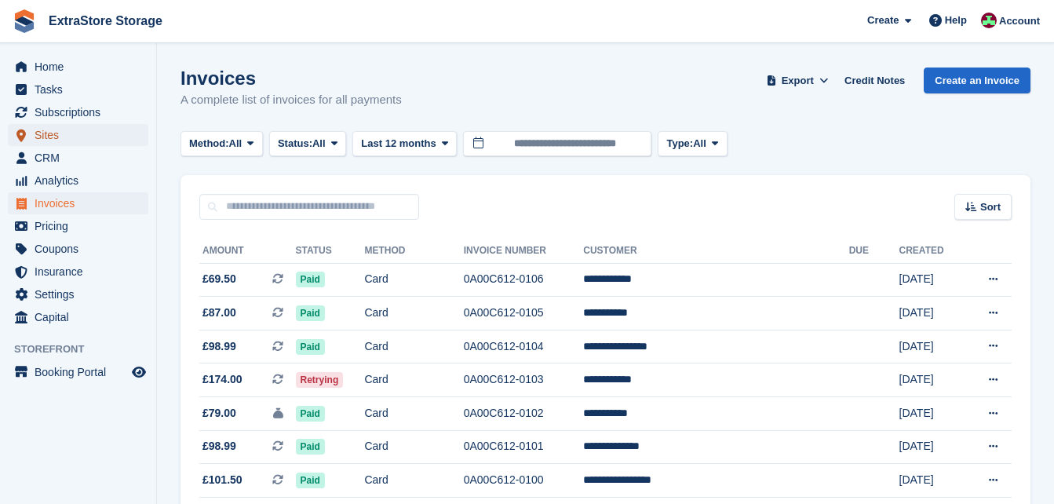
click at [70, 137] on span "Sites" at bounding box center [82, 135] width 94 height 22
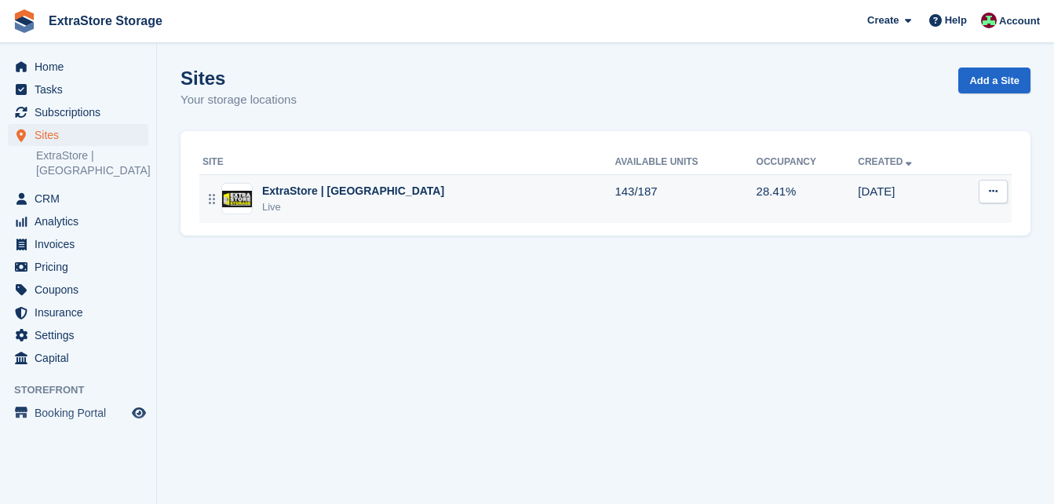
click at [408, 181] on td "ExtraStore | Belfast Live" at bounding box center [406, 198] width 415 height 49
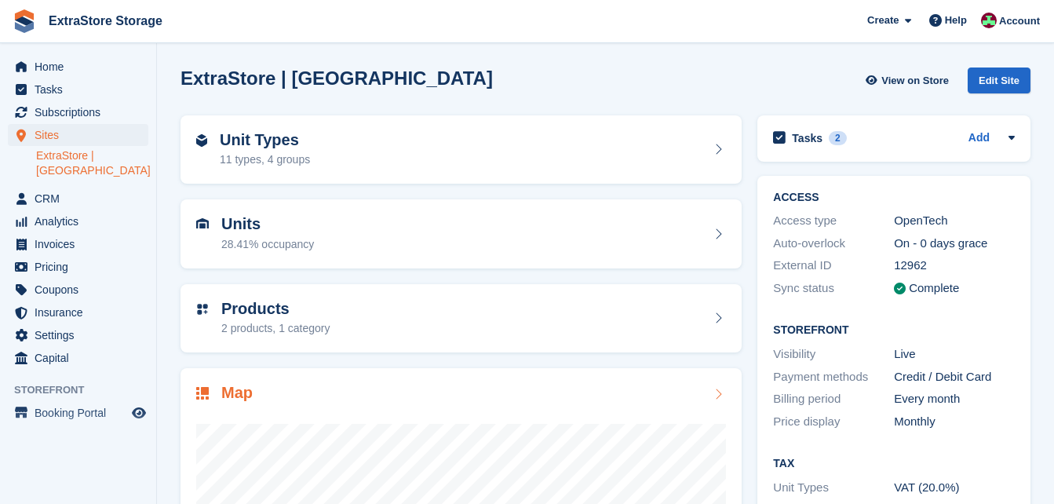
click at [336, 397] on div "Map" at bounding box center [460, 394] width 529 height 21
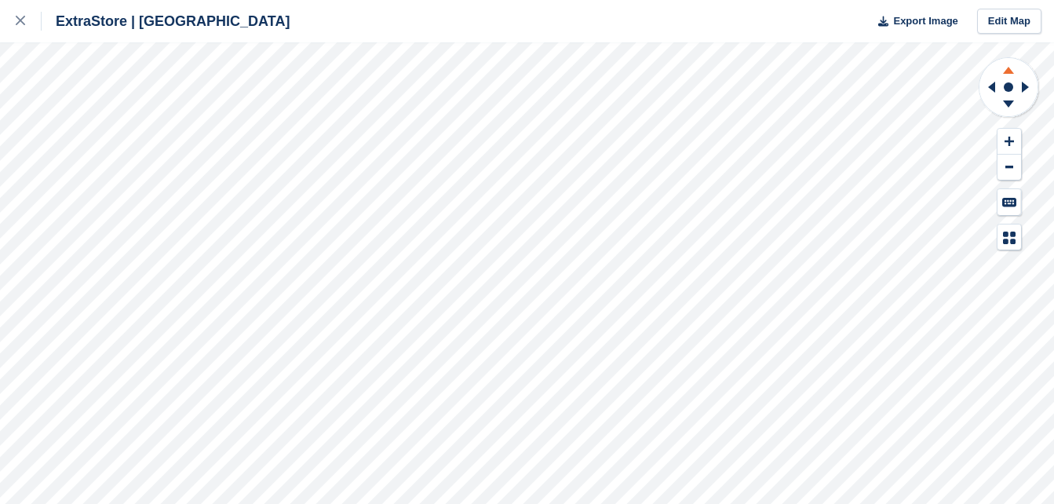
click at [1003, 69] on icon at bounding box center [1008, 68] width 41 height 20
click at [1008, 103] on icon at bounding box center [1008, 103] width 11 height 7
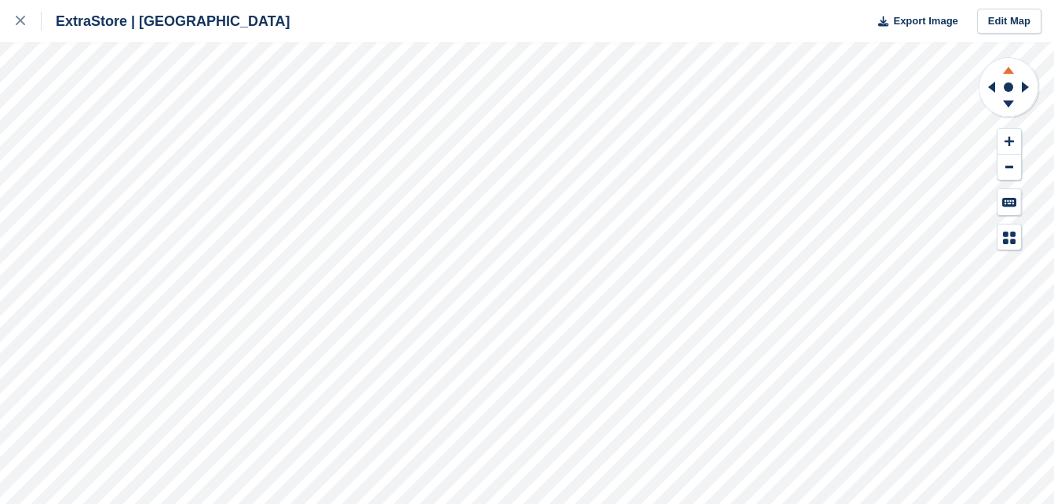
drag, startPoint x: 1008, startPoint y: 103, endPoint x: 1006, endPoint y: 73, distance: 29.9
click at [1006, 73] on icon at bounding box center [1008, 70] width 11 height 7
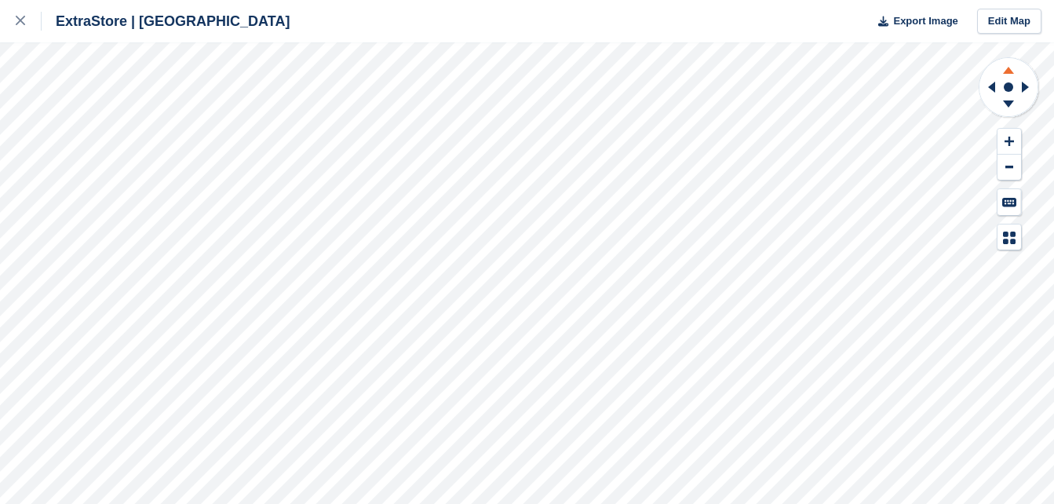
click at [1006, 73] on icon at bounding box center [1008, 70] width 11 height 7
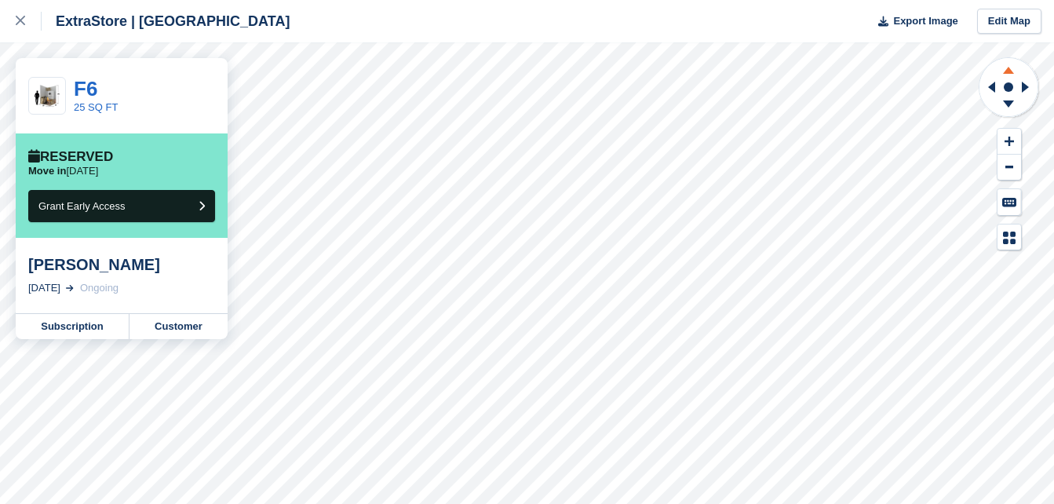
click at [1004, 71] on icon at bounding box center [1008, 68] width 41 height 20
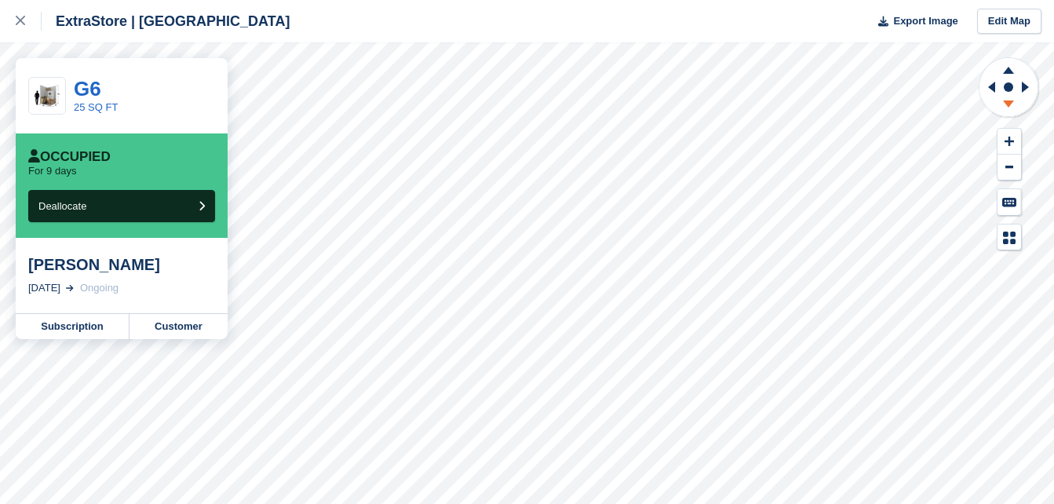
click at [1010, 103] on icon at bounding box center [1008, 103] width 11 height 7
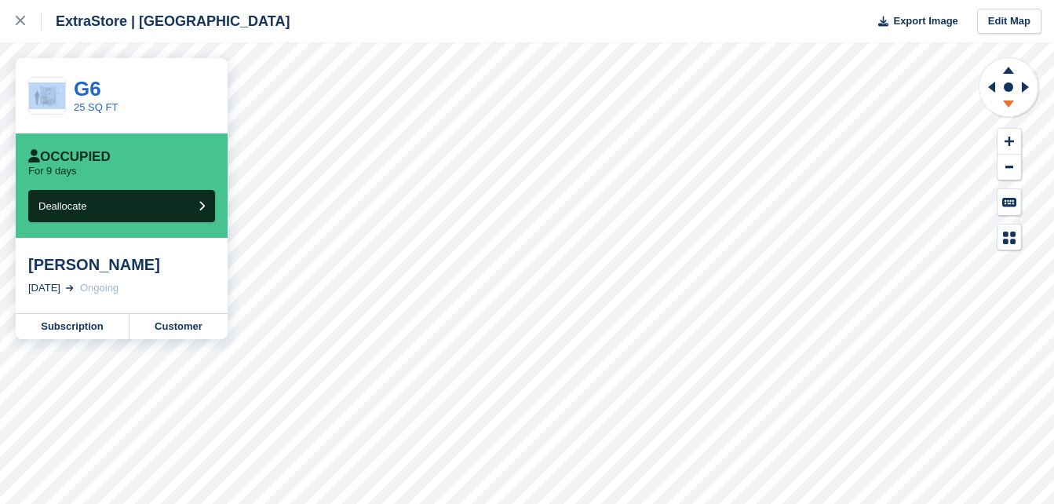
click at [1010, 103] on icon at bounding box center [1008, 103] width 11 height 7
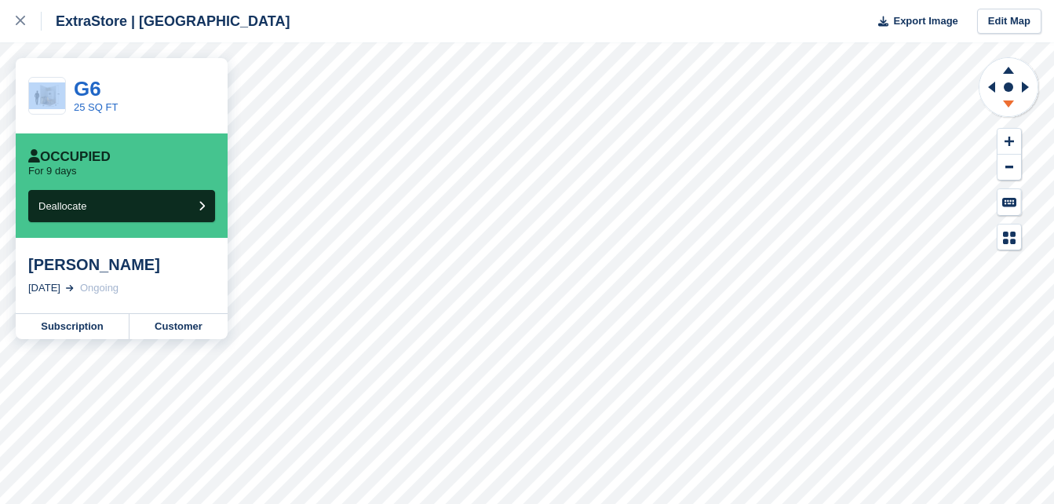
click at [1010, 103] on icon at bounding box center [1008, 103] width 11 height 7
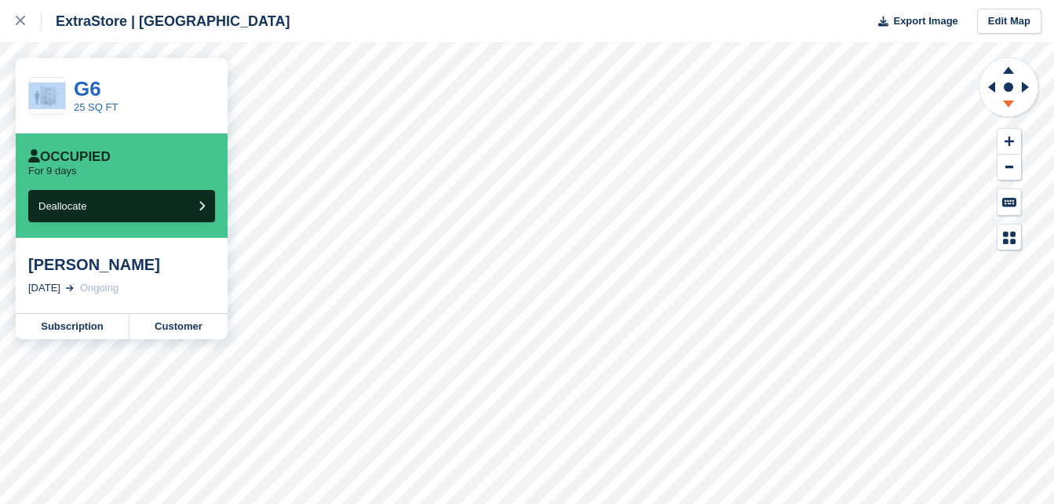
click at [1010, 103] on icon at bounding box center [1008, 103] width 11 height 7
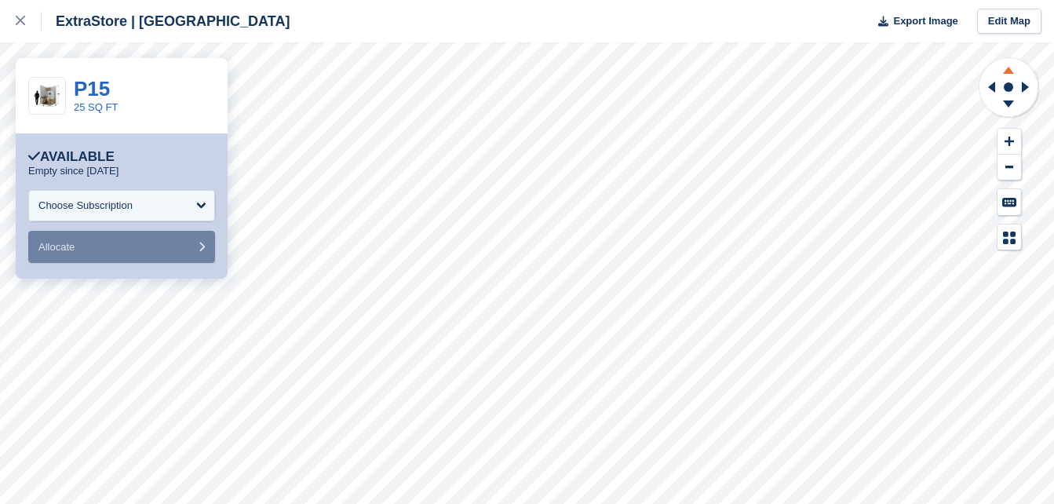
click at [1004, 70] on icon at bounding box center [1008, 68] width 41 height 20
click at [13, 15] on link at bounding box center [21, 21] width 42 height 42
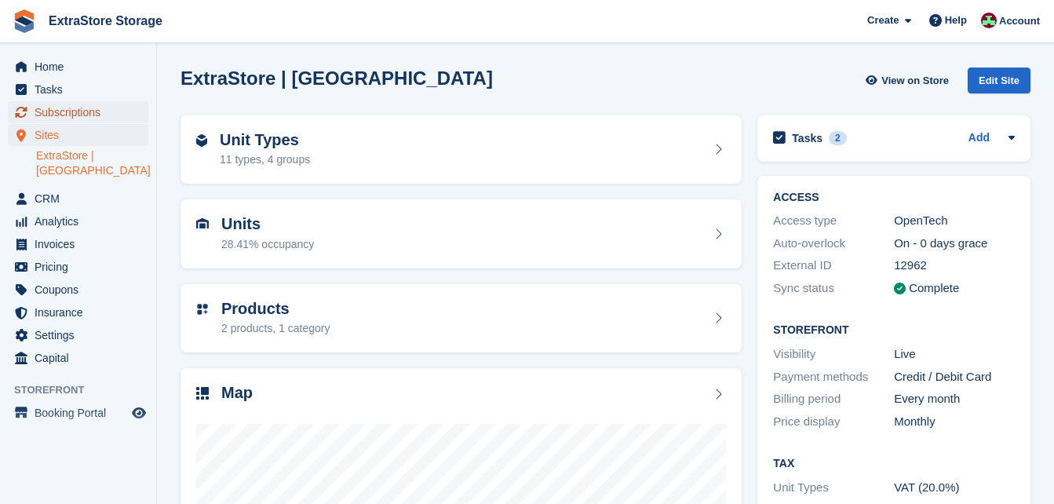
click at [73, 113] on span "Subscriptions" at bounding box center [82, 112] width 94 height 22
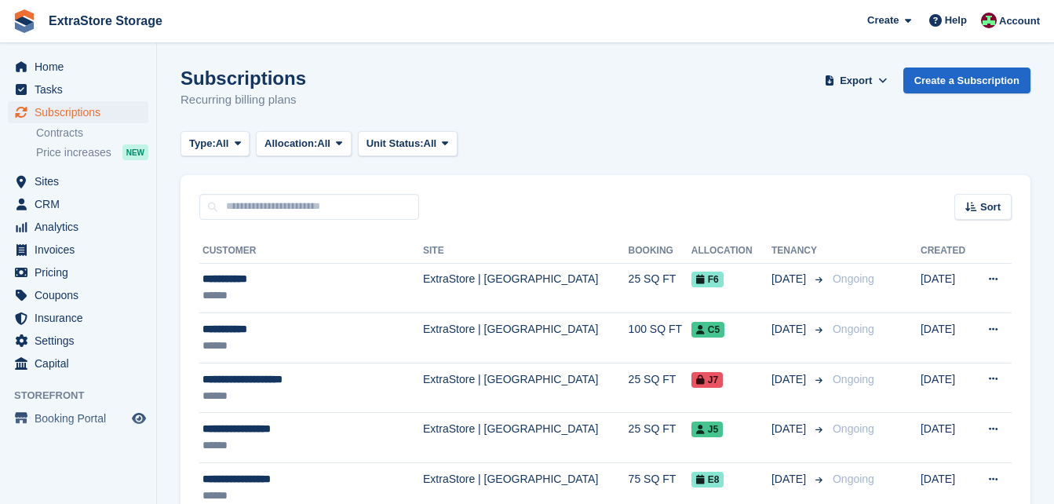
scroll to position [157, 0]
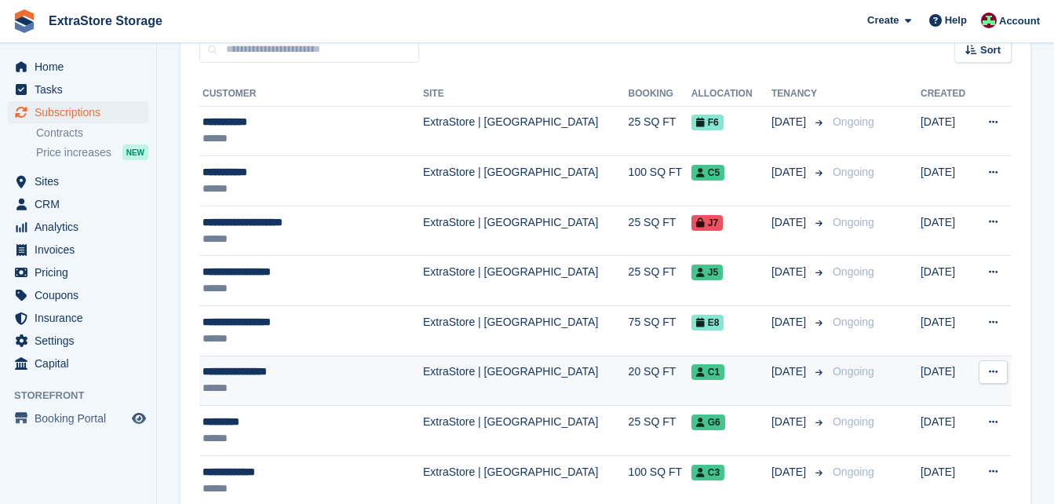
click at [337, 369] on div "**********" at bounding box center [295, 371] width 187 height 16
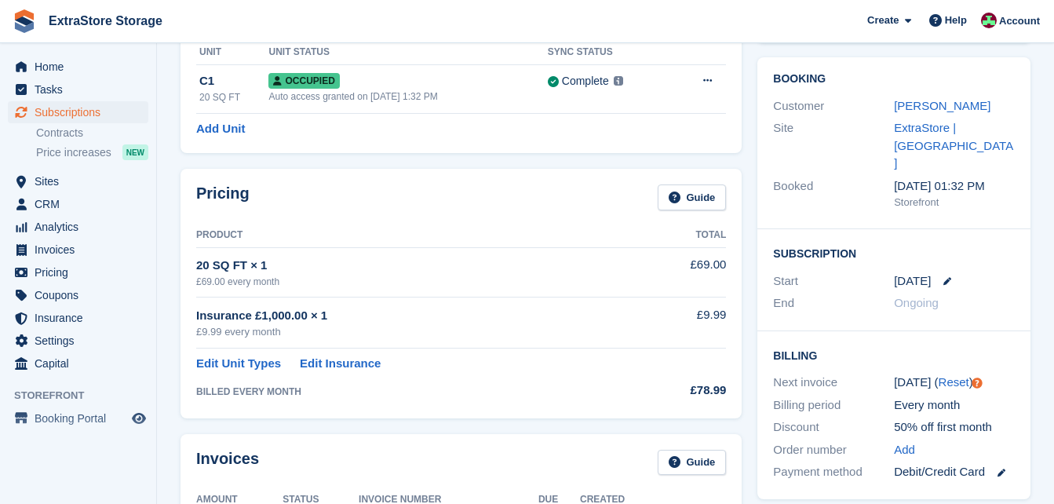
scroll to position [157, 0]
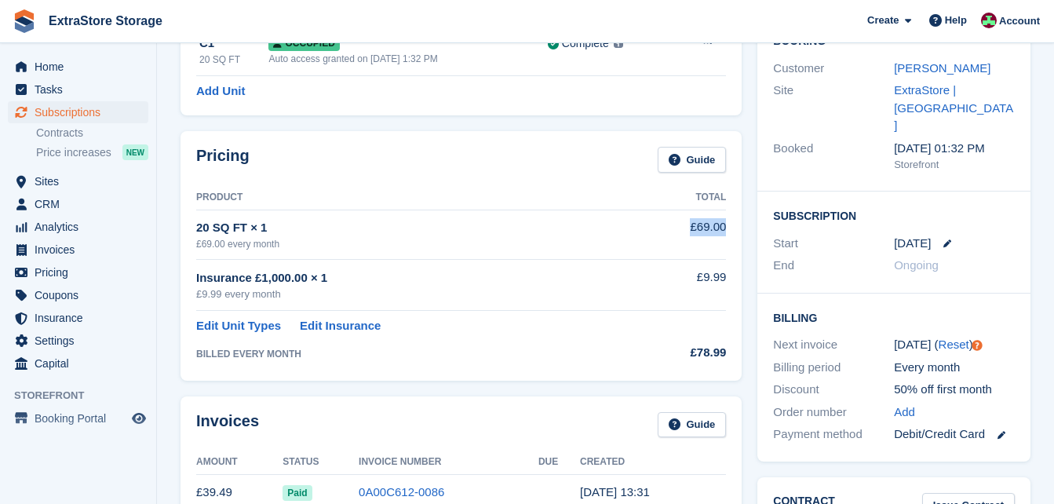
drag, startPoint x: 687, startPoint y: 225, endPoint x: 726, endPoint y: 226, distance: 38.4
click at [726, 226] on td "£69.00" at bounding box center [682, 233] width 86 height 49
copy td "£69.00"
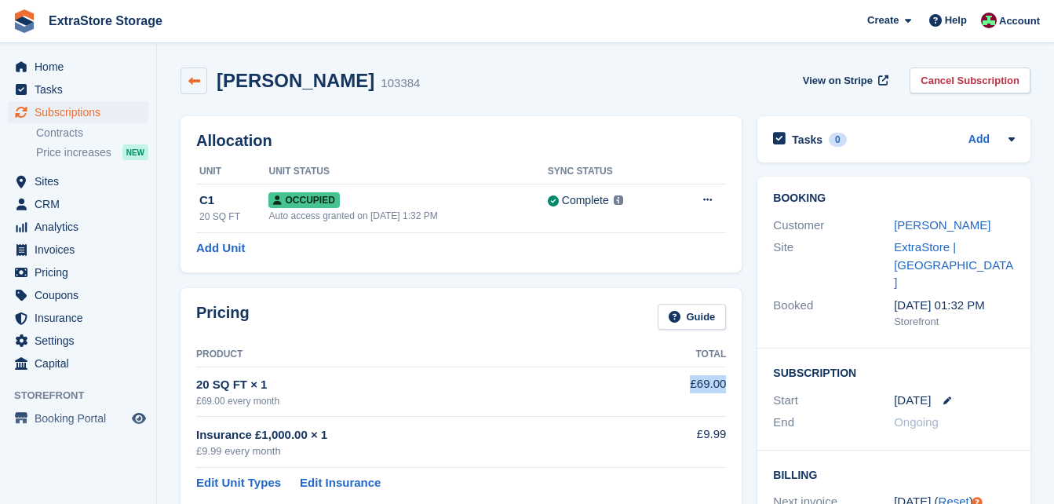
click at [190, 83] on icon at bounding box center [194, 81] width 12 height 12
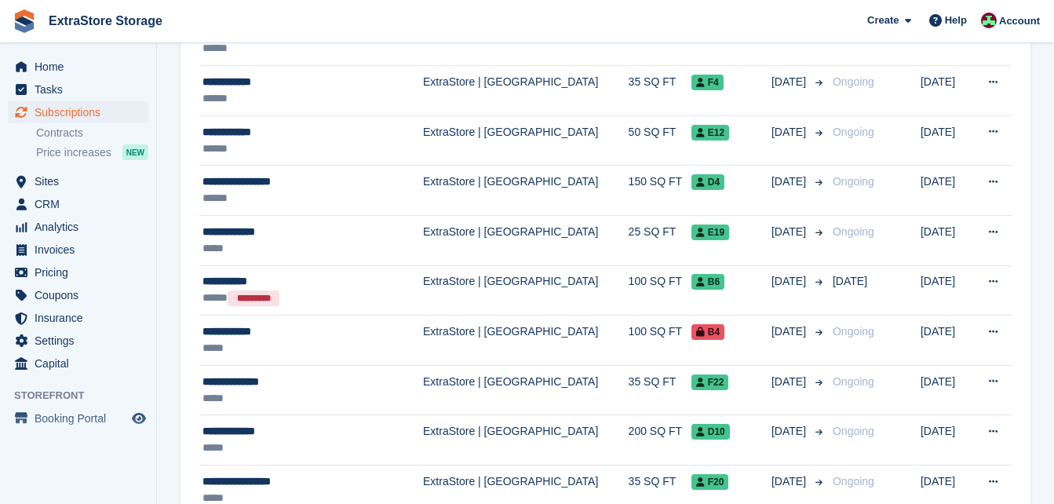
scroll to position [784, 0]
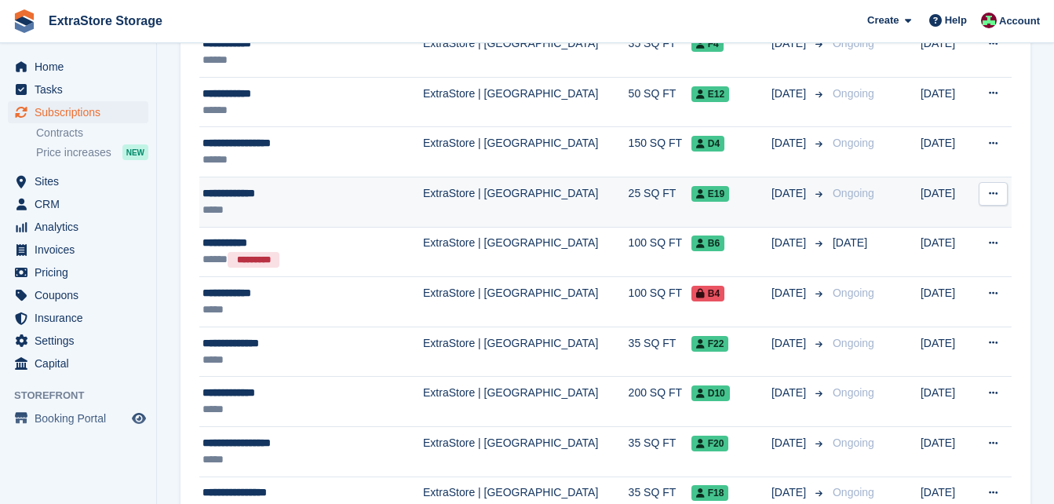
click at [280, 202] on div "*****" at bounding box center [295, 210] width 187 height 16
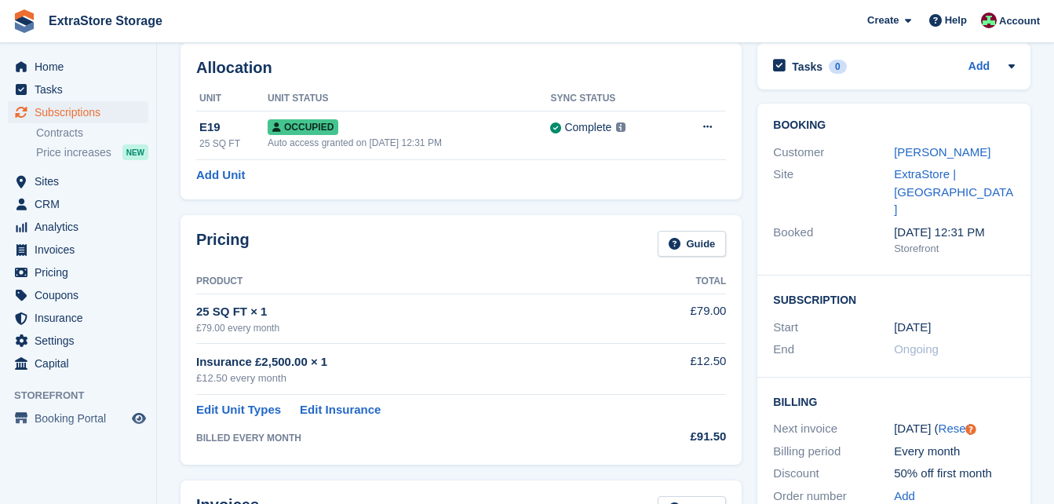
scroll to position [157, 0]
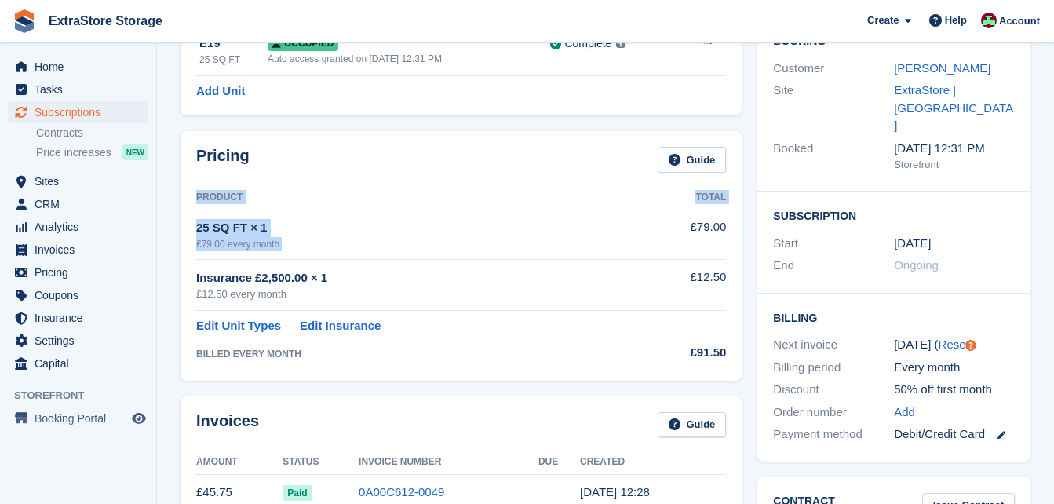
drag, startPoint x: 693, startPoint y: 226, endPoint x: 727, endPoint y: 229, distance: 34.7
click at [727, 229] on div "Pricing Guide Product Total 25 SQ FT × 1 £79.00 every month £79.00 Insurance £2…" at bounding box center [460, 255] width 561 height 249
click at [725, 229] on td "£79.00" at bounding box center [682, 233] width 86 height 49
drag, startPoint x: 726, startPoint y: 228, endPoint x: 692, endPoint y: 226, distance: 33.8
click at [692, 226] on td "£79.00" at bounding box center [682, 233] width 86 height 49
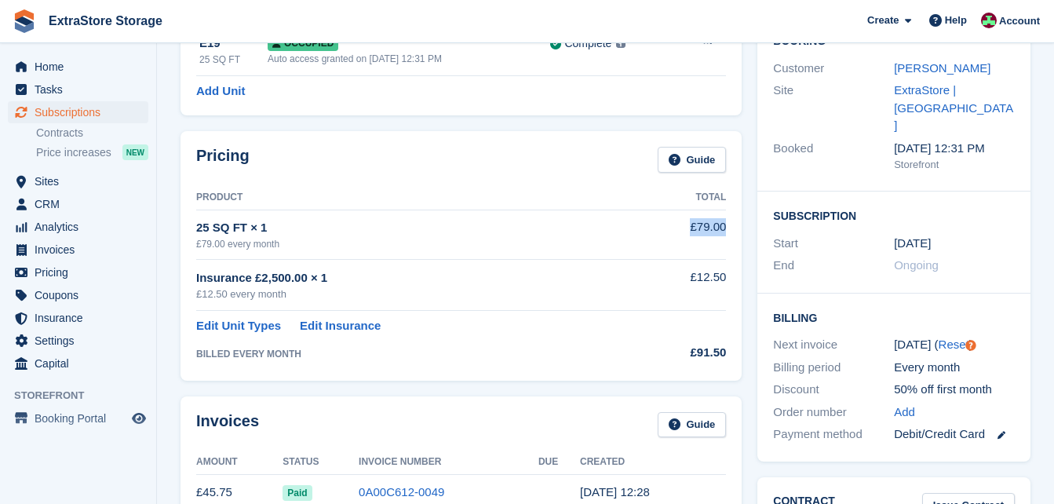
copy td "£79.00"
